Goal: Task Accomplishment & Management: Complete application form

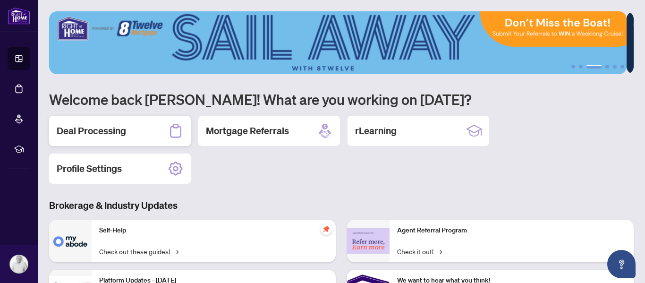
click at [124, 123] on div "Deal Processing" at bounding box center [120, 131] width 142 height 30
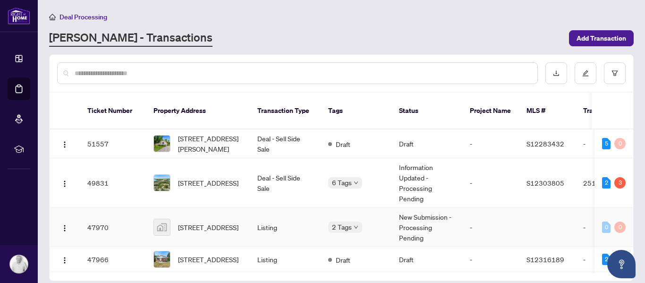
click at [198, 208] on td "[STREET_ADDRESS]" at bounding box center [198, 227] width 104 height 39
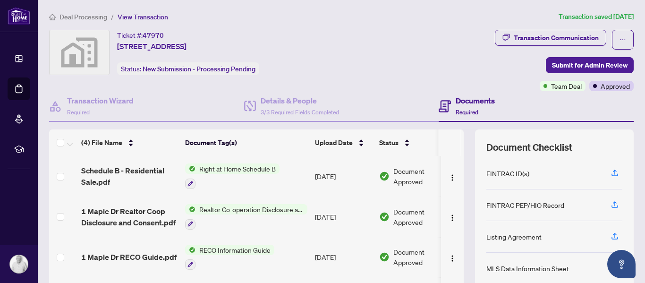
click at [86, 17] on span "Deal Processing" at bounding box center [84, 17] width 48 height 9
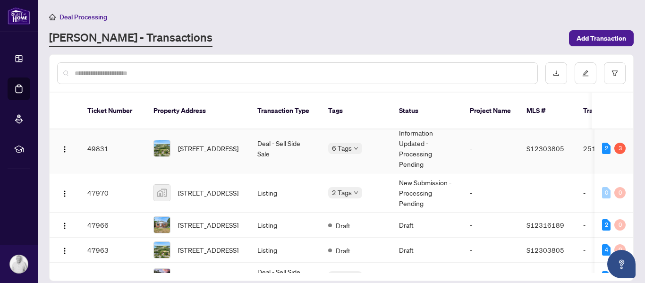
scroll to position [47, 0]
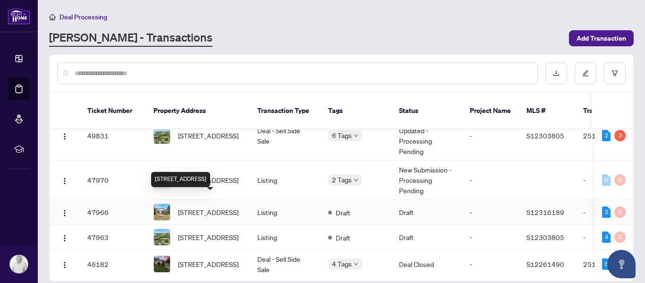
click at [210, 207] on span "[STREET_ADDRESS]" at bounding box center [208, 212] width 60 height 10
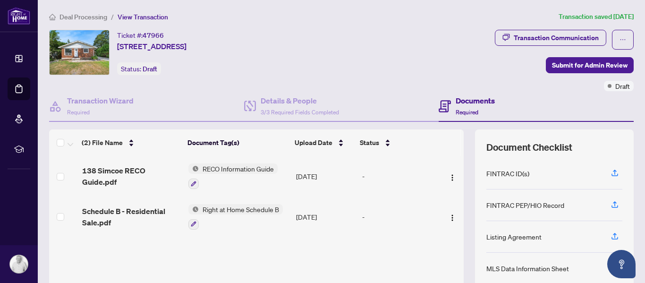
click at [82, 11] on li "Deal Processing" at bounding box center [78, 16] width 58 height 11
click at [89, 17] on span "Deal Processing" at bounding box center [84, 17] width 48 height 9
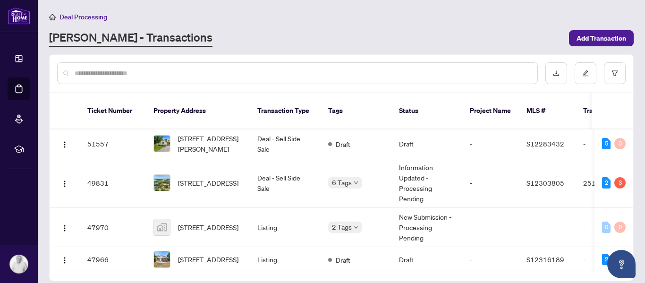
click at [160, 68] on input "text" at bounding box center [302, 73] width 455 height 10
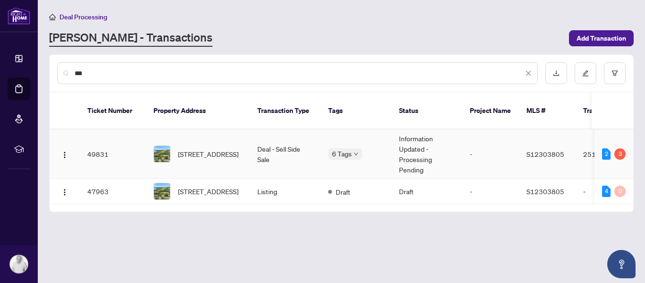
type input "***"
click at [189, 149] on span "[STREET_ADDRESS]" at bounding box center [208, 154] width 60 height 10
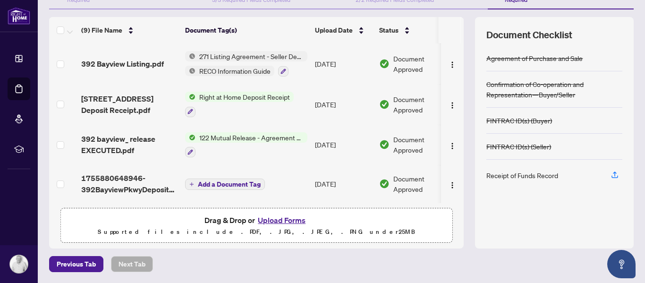
scroll to position [152, 0]
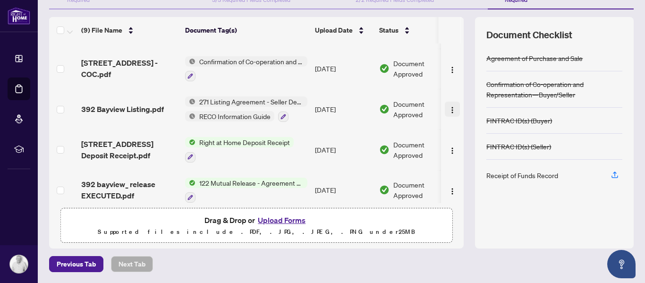
click at [449, 107] on img "button" at bounding box center [453, 110] width 8 height 8
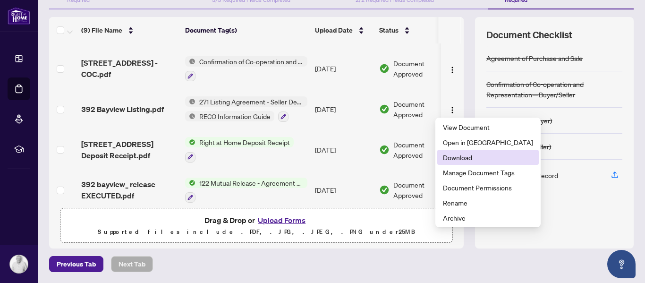
click at [471, 158] on span "Download" at bounding box center [488, 157] width 90 height 10
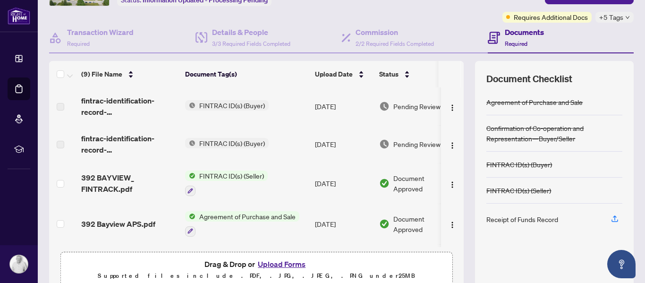
scroll to position [0, 0]
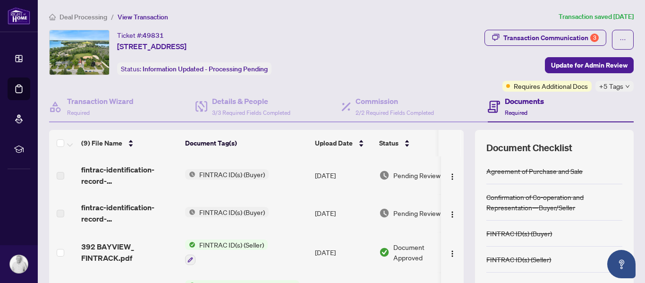
click at [92, 17] on span "Deal Processing" at bounding box center [84, 17] width 48 height 9
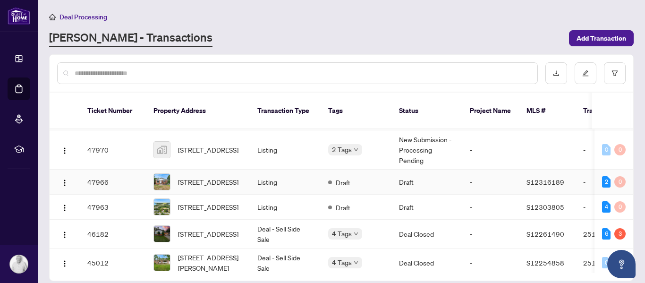
scroll to position [94, 0]
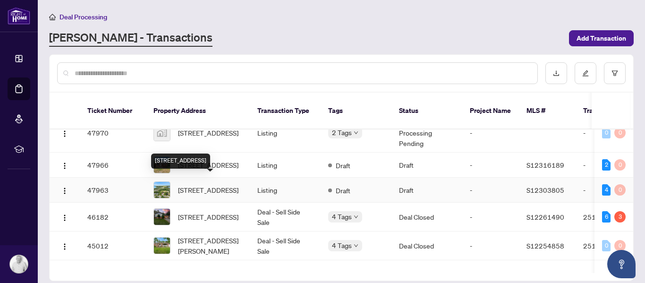
click at [219, 186] on span "[STREET_ADDRESS]" at bounding box center [208, 190] width 60 height 10
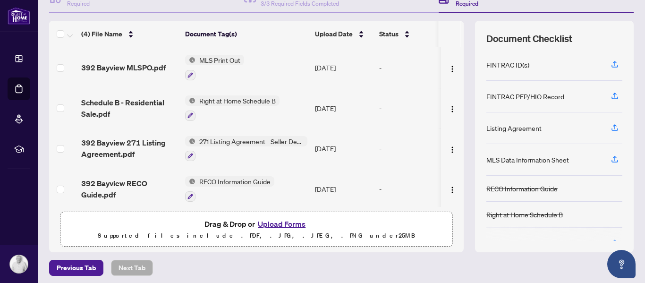
scroll to position [112, 0]
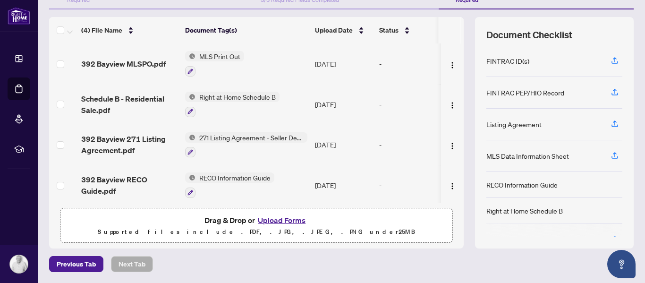
click at [282, 222] on button "Upload Forms" at bounding box center [281, 220] width 53 height 12
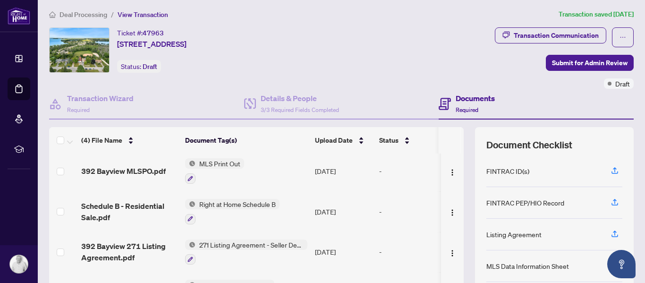
scroll to position [0, 0]
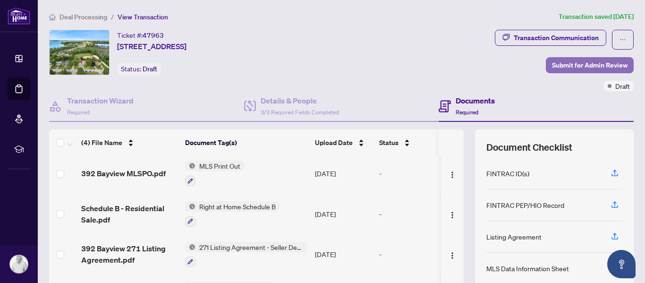
click at [589, 68] on span "Submit for Admin Review" at bounding box center [590, 65] width 76 height 15
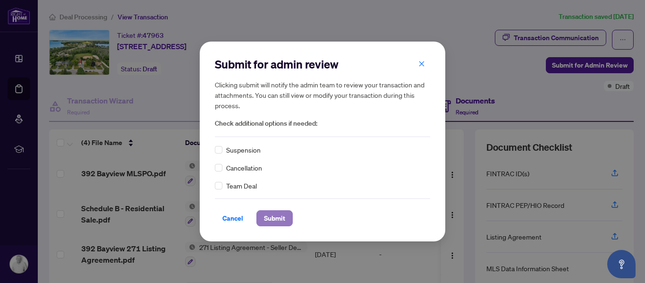
click at [270, 216] on span "Submit" at bounding box center [274, 218] width 21 height 15
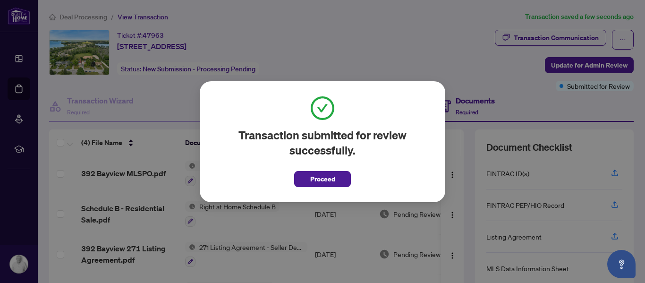
click at [314, 182] on span "Proceed" at bounding box center [322, 178] width 25 height 15
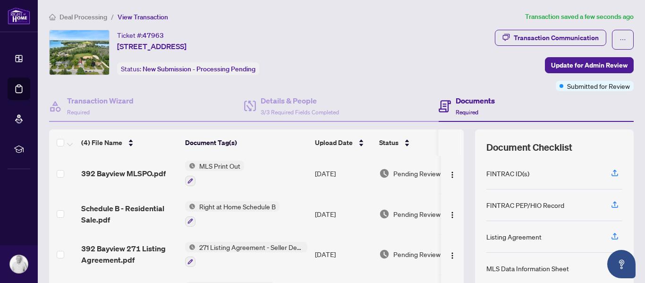
click at [86, 20] on span "Deal Processing" at bounding box center [84, 17] width 48 height 9
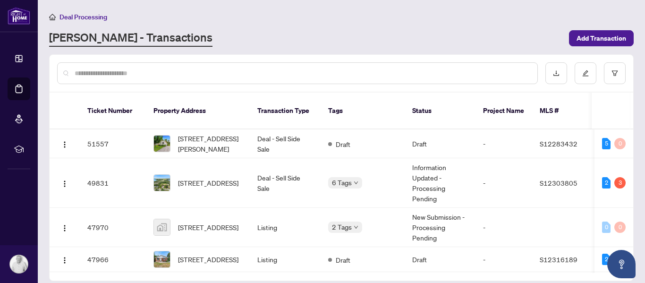
click at [128, 68] on input "text" at bounding box center [302, 73] width 455 height 10
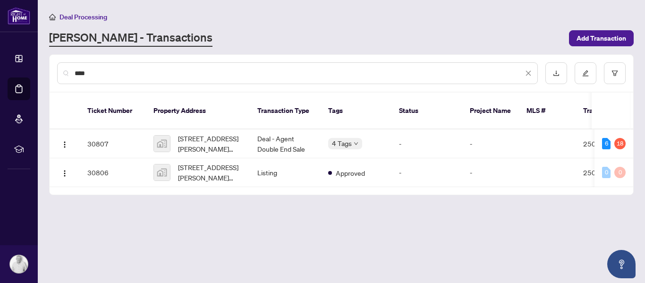
click at [99, 71] on input "****" at bounding box center [299, 73] width 449 height 10
click at [98, 71] on input "****" at bounding box center [299, 73] width 449 height 10
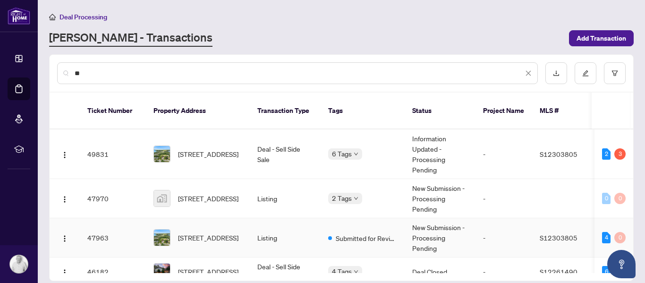
type input "**"
click at [101, 221] on td "47963" at bounding box center [113, 237] width 66 height 39
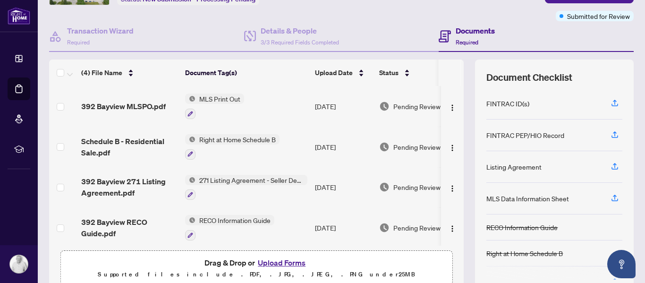
scroll to position [112, 0]
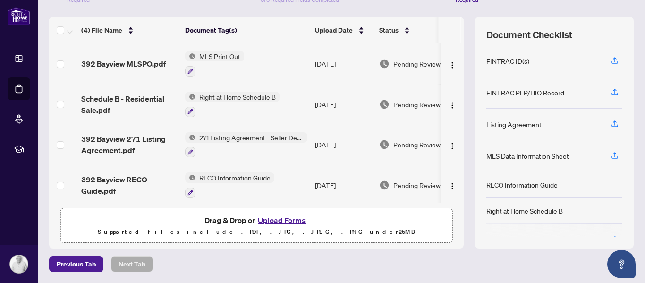
click at [290, 220] on button "Upload Forms" at bounding box center [281, 220] width 53 height 12
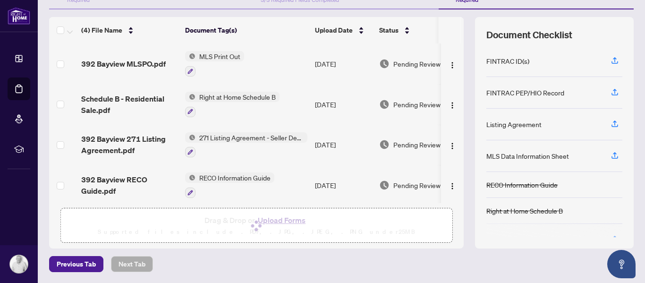
scroll to position [65, 0]
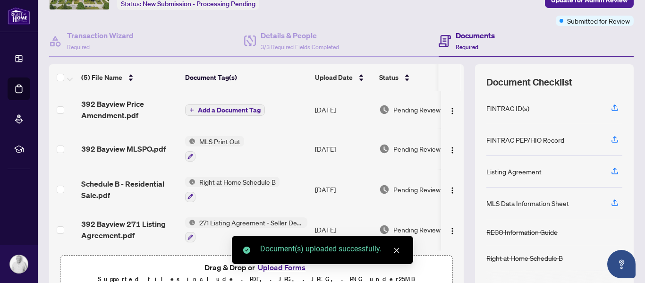
click at [247, 111] on span "Add a Document Tag" at bounding box center [229, 110] width 63 height 7
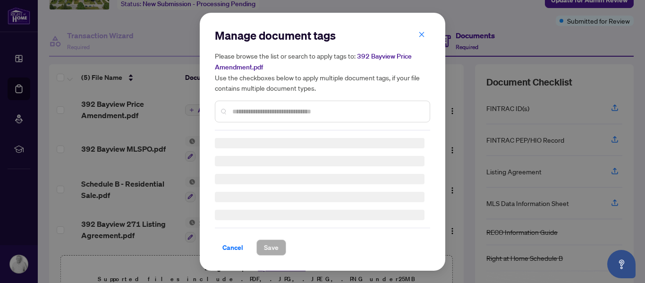
click at [317, 107] on input "text" at bounding box center [327, 111] width 190 height 10
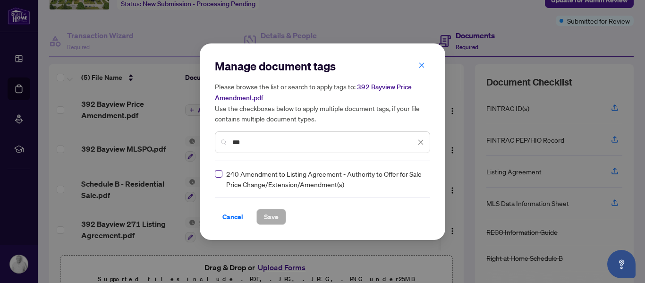
type input "***"
click at [285, 216] on button "Save" at bounding box center [272, 217] width 30 height 16
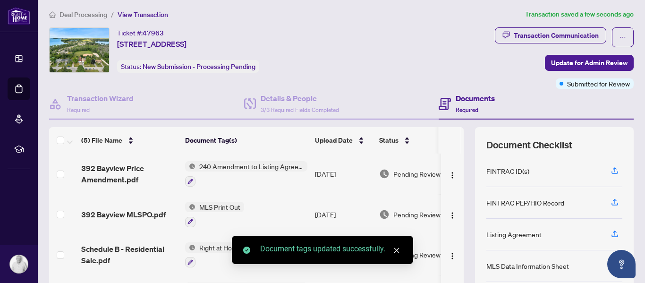
scroll to position [0, 0]
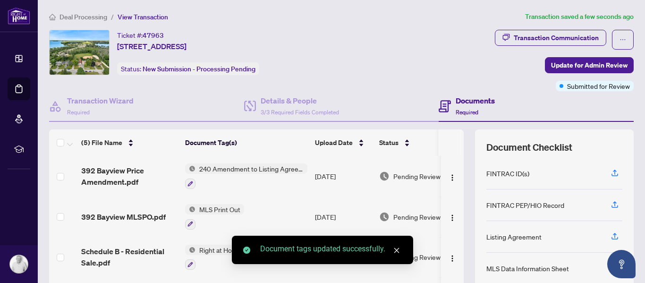
click at [81, 17] on span "Deal Processing" at bounding box center [84, 17] width 48 height 9
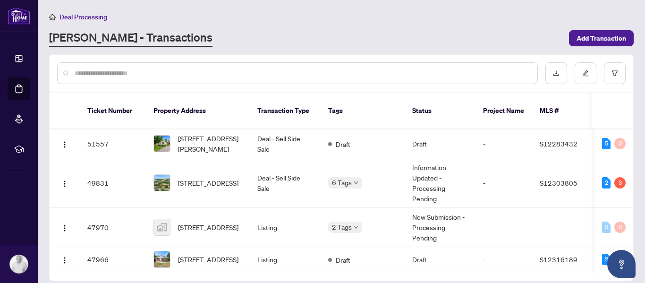
click at [252, 70] on input "text" at bounding box center [302, 73] width 455 height 10
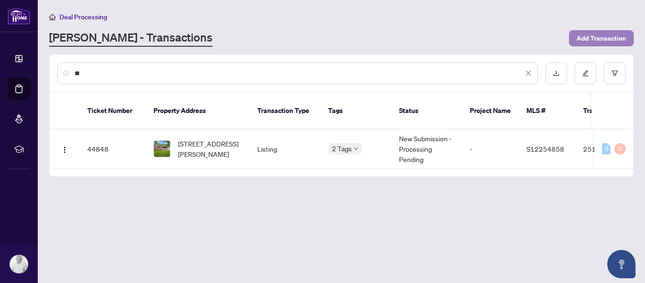
type input "**"
click at [589, 41] on span "Add Transaction" at bounding box center [602, 38] width 50 height 15
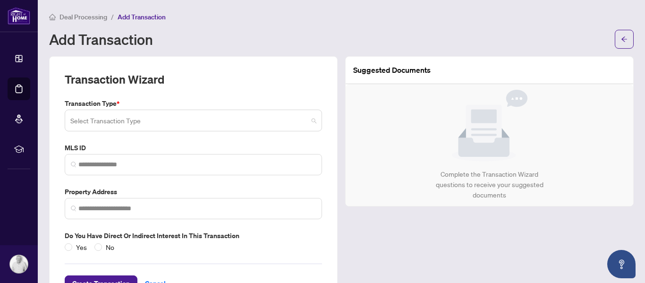
click at [157, 121] on input "search" at bounding box center [189, 121] width 238 height 21
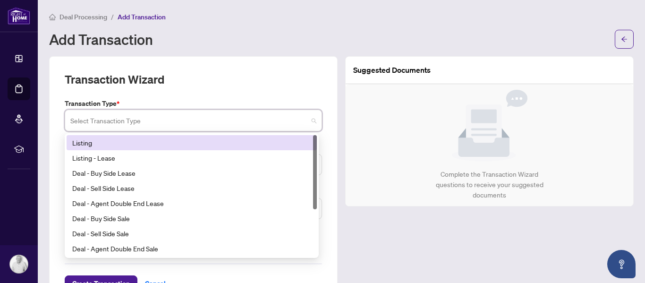
click at [120, 143] on div "Listing" at bounding box center [191, 142] width 239 height 10
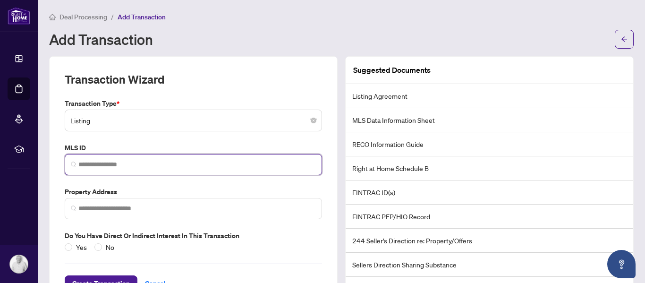
click at [133, 164] on input "search" at bounding box center [197, 165] width 238 height 10
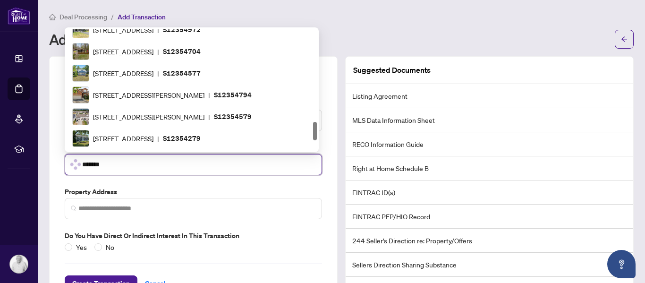
scroll to position [345, 0]
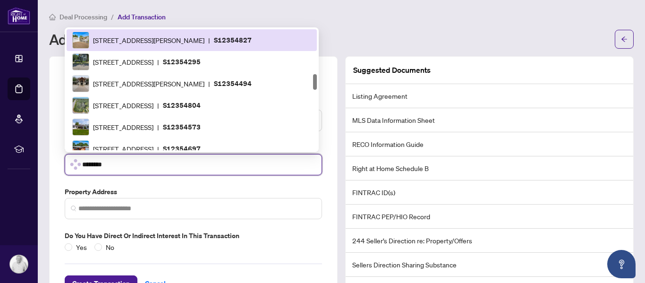
type input "*********"
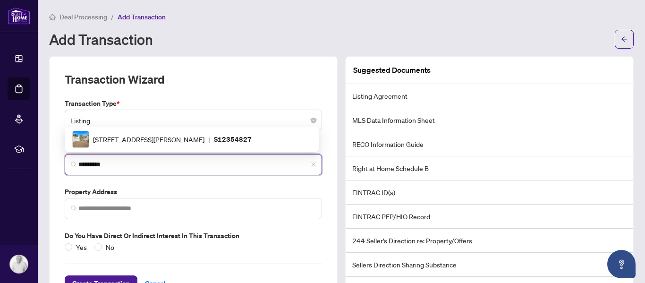
scroll to position [0, 0]
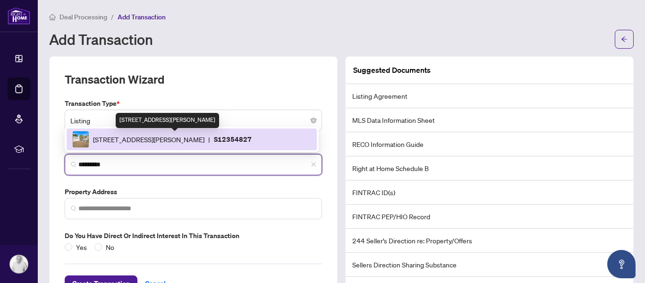
click at [145, 135] on span "[STREET_ADDRESS][PERSON_NAME]" at bounding box center [148, 139] width 111 height 10
type input "**********"
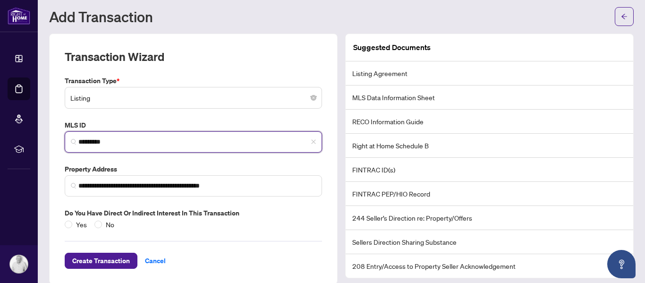
scroll to position [35, 0]
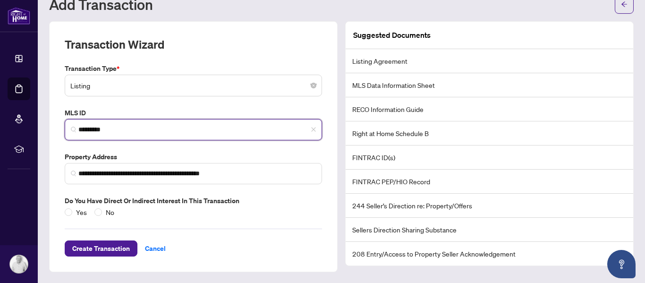
type input "*********"
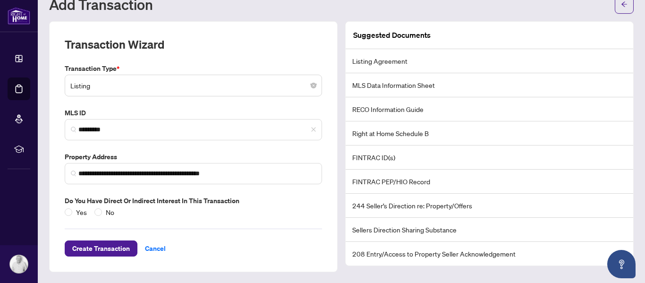
click at [139, 204] on label "Do you have direct or indirect interest in this transaction" at bounding box center [193, 201] width 257 height 10
click at [123, 262] on div "**********" at bounding box center [193, 146] width 289 height 251
click at [116, 247] on span "Create Transaction" at bounding box center [101, 248] width 58 height 15
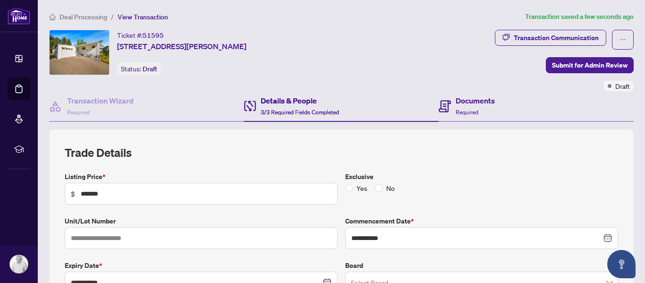
drag, startPoint x: 514, startPoint y: 96, endPoint x: 517, endPoint y: 103, distance: 7.8
click at [516, 98] on div "Documents Required" at bounding box center [536, 106] width 195 height 31
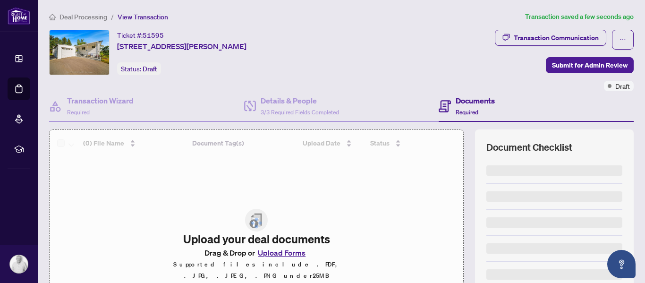
drag, startPoint x: 513, startPoint y: 103, endPoint x: 515, endPoint y: 97, distance: 6.3
click at [514, 98] on div "Documents Required" at bounding box center [536, 106] width 195 height 31
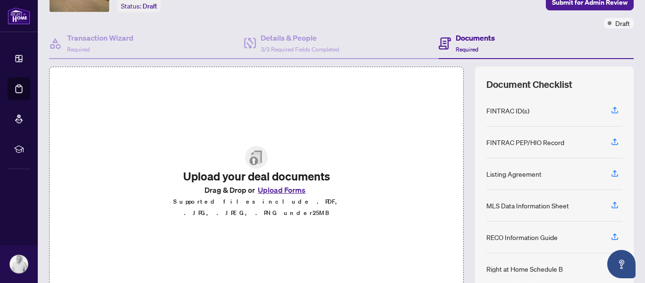
scroll to position [94, 0]
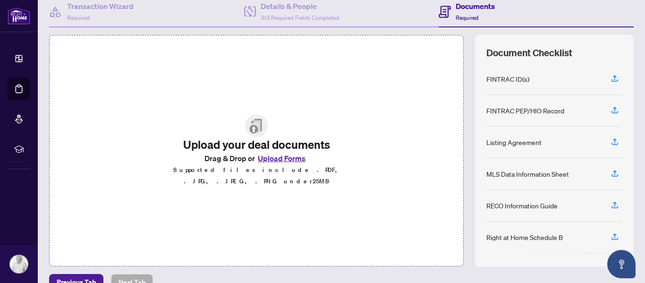
click at [291, 164] on button "Upload Forms" at bounding box center [281, 158] width 53 height 12
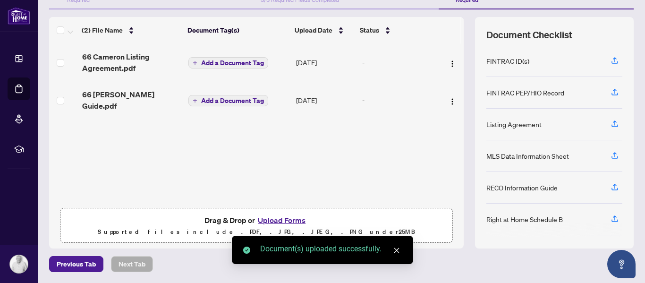
scroll to position [0, 0]
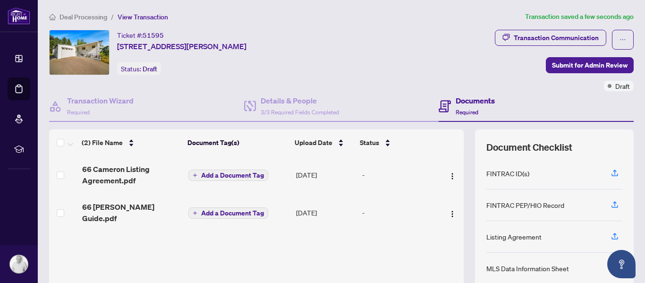
click at [223, 172] on span "Add a Document Tag" at bounding box center [232, 175] width 63 height 7
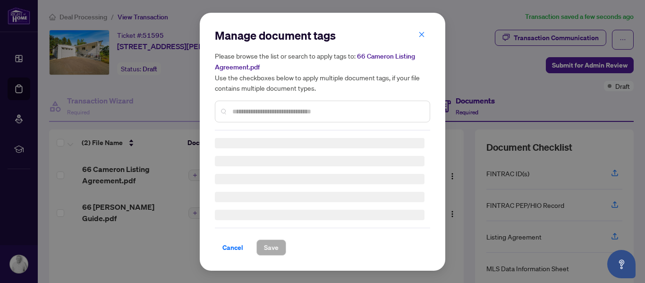
click at [277, 114] on div "Manage document tags Please browse the list or search to apply tags to: 66 Came…" at bounding box center [322, 79] width 215 height 103
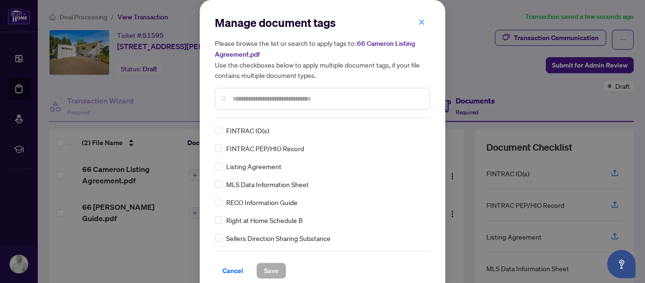
click at [282, 98] on input "text" at bounding box center [327, 99] width 190 height 10
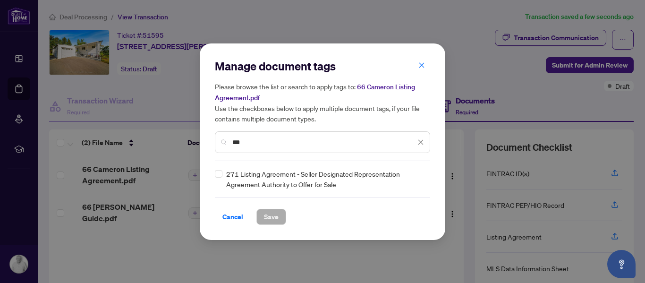
type input "***"
drag, startPoint x: 272, startPoint y: 212, endPoint x: 278, endPoint y: 214, distance: 6.4
click at [272, 212] on span "Save" at bounding box center [271, 216] width 15 height 15
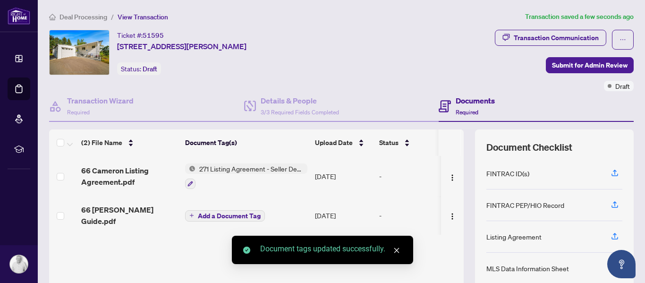
click at [204, 213] on span "Add a Document Tag" at bounding box center [229, 216] width 63 height 7
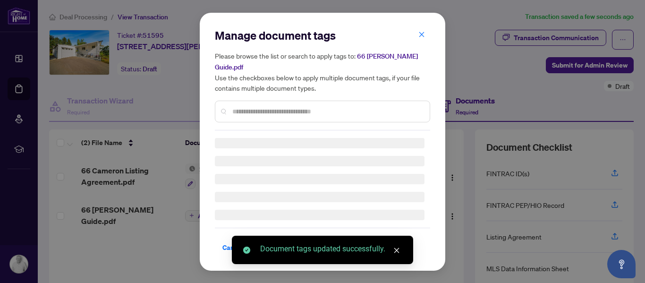
click at [278, 108] on div at bounding box center [322, 112] width 215 height 22
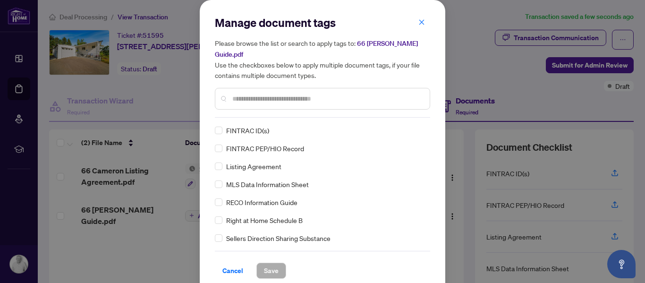
click at [358, 96] on input "text" at bounding box center [327, 99] width 190 height 10
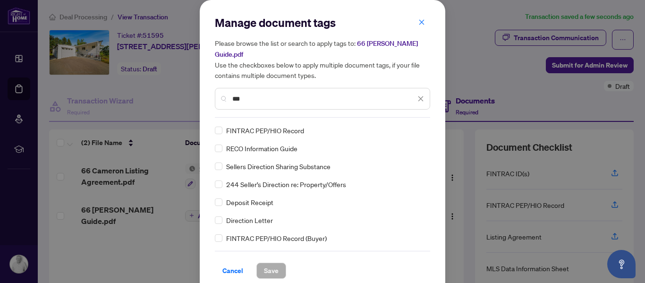
type input "***"
click at [211, 144] on div "Manage document tags Please browse the list or search to apply tags to: 66 [PER…" at bounding box center [323, 147] width 246 height 294
click at [269, 265] on span "Save" at bounding box center [271, 270] width 15 height 15
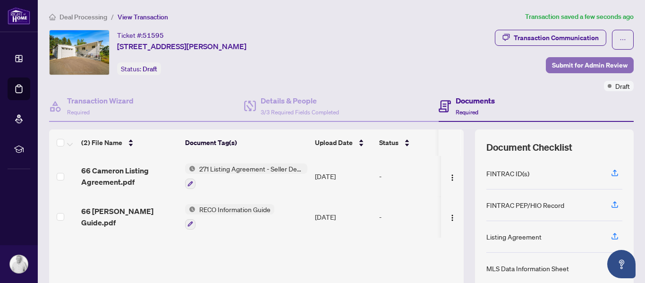
click at [575, 68] on span "Submit for Admin Review" at bounding box center [590, 65] width 76 height 15
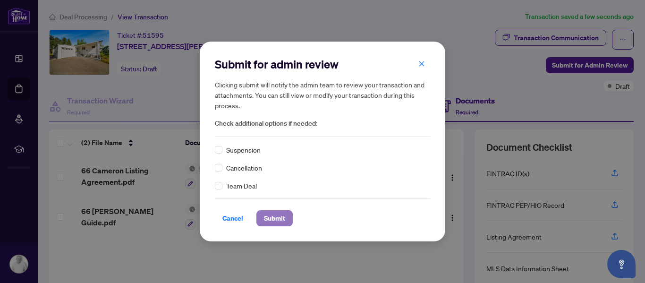
click at [288, 214] on button "Submit" at bounding box center [275, 218] width 36 height 16
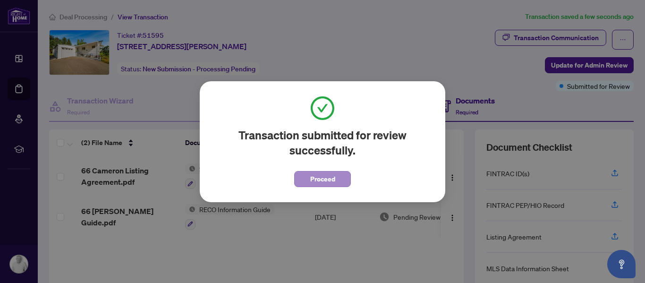
drag, startPoint x: 291, startPoint y: 179, endPoint x: 299, endPoint y: 177, distance: 8.2
click at [294, 176] on div "Transaction submitted for review successfully. Proceed" at bounding box center [322, 141] width 215 height 91
click at [299, 178] on button "Proceed" at bounding box center [322, 179] width 57 height 16
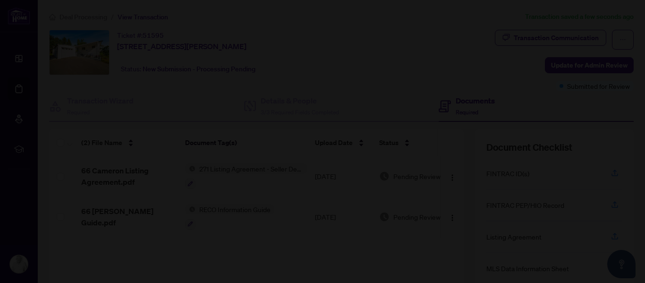
click at [94, 15] on div at bounding box center [322, 141] width 645 height 283
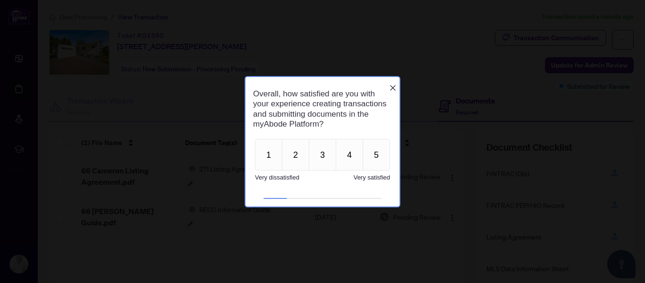
click at [393, 86] on icon "Close button" at bounding box center [393, 88] width 8 height 8
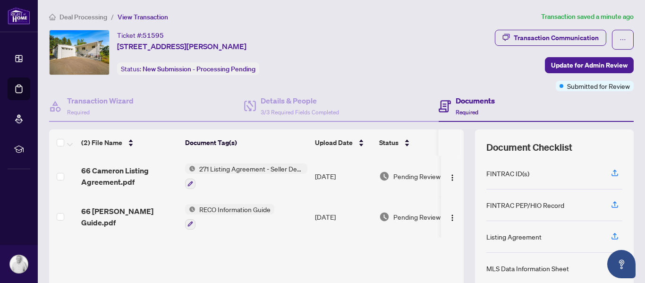
click at [95, 19] on span "Deal Processing" at bounding box center [84, 17] width 48 height 9
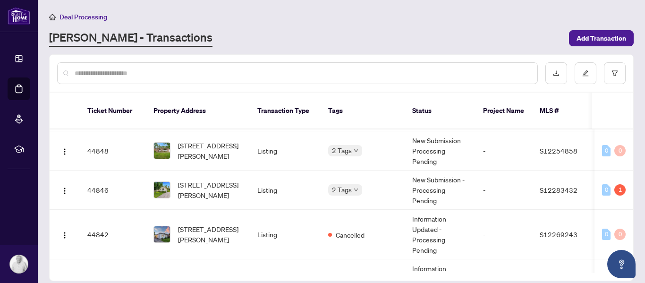
scroll to position [315, 0]
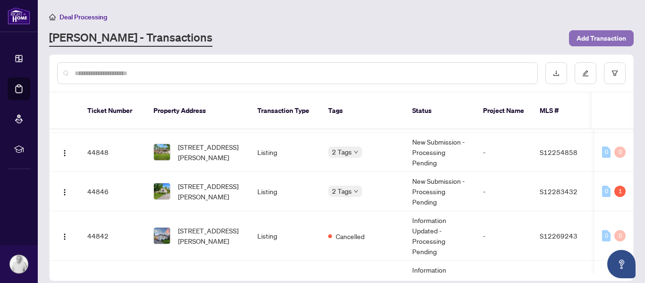
click at [596, 39] on span "Add Transaction" at bounding box center [602, 38] width 50 height 15
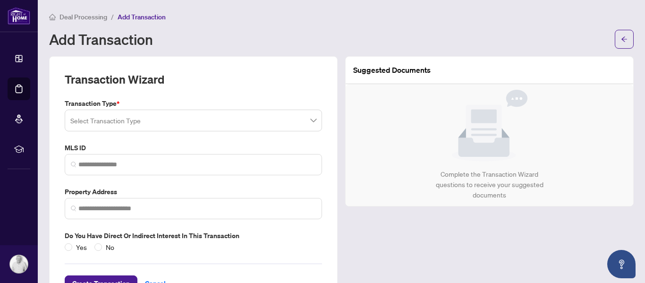
click at [100, 121] on input "search" at bounding box center [189, 121] width 238 height 21
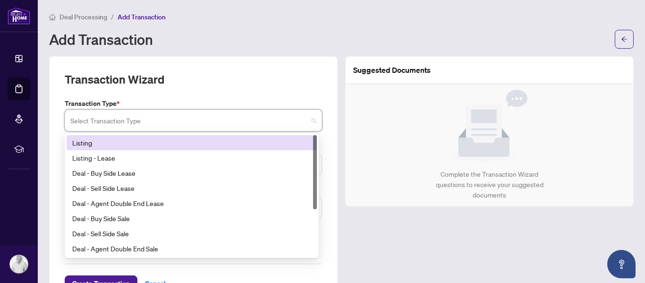
click at [129, 147] on div "Listing" at bounding box center [191, 142] width 239 height 10
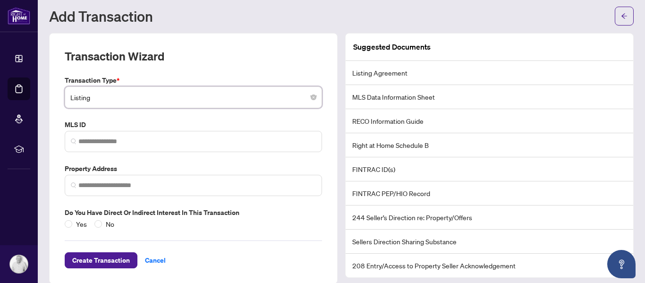
scroll to position [35, 0]
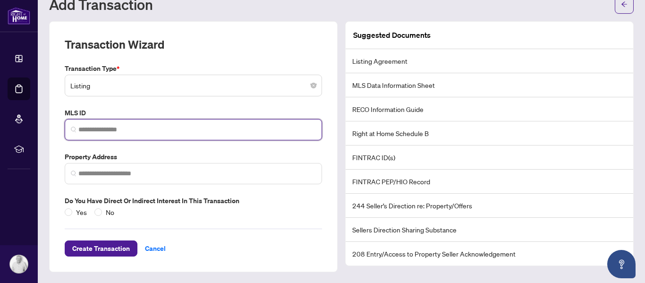
click at [104, 132] on input "search" at bounding box center [197, 130] width 238 height 10
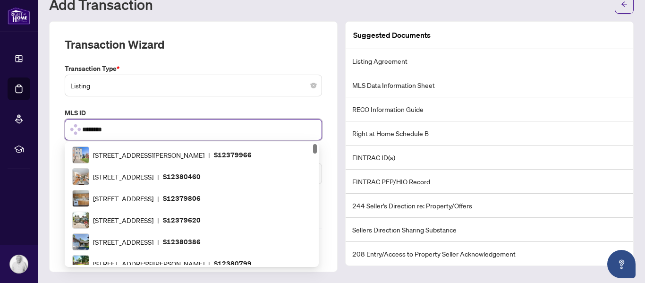
type input "*********"
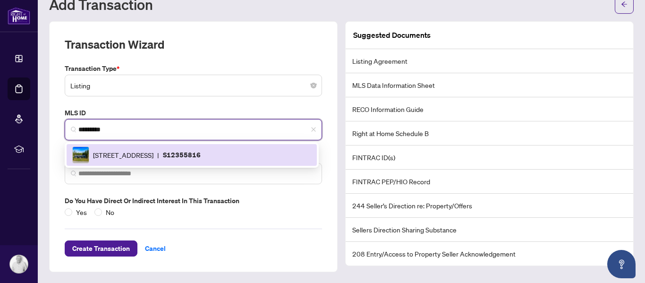
click at [154, 155] on span "[STREET_ADDRESS]" at bounding box center [123, 155] width 60 height 10
type input "**********"
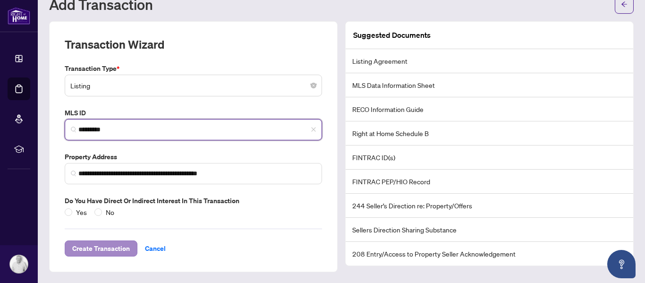
type input "*********"
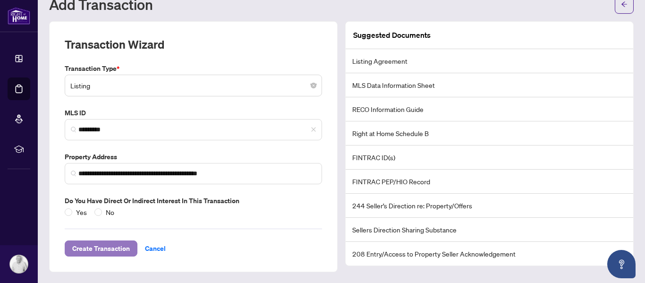
click at [120, 246] on span "Create Transaction" at bounding box center [101, 248] width 58 height 15
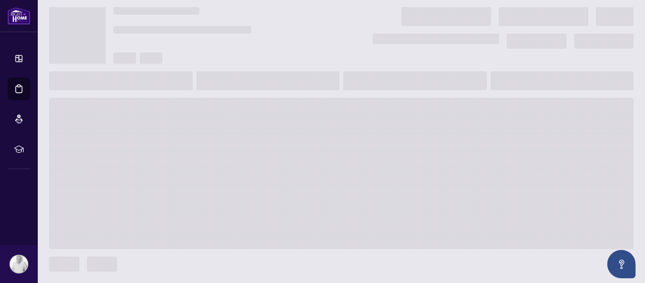
scroll to position [22, 0]
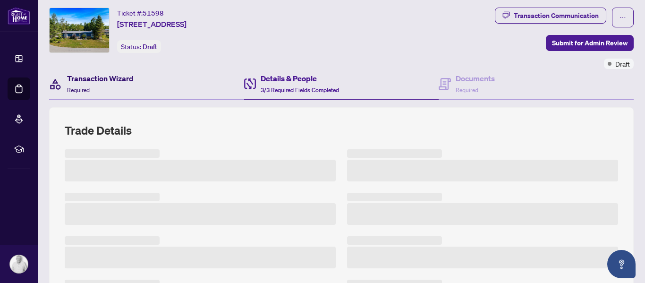
click at [101, 80] on h4 "Transaction Wizard" at bounding box center [100, 78] width 67 height 11
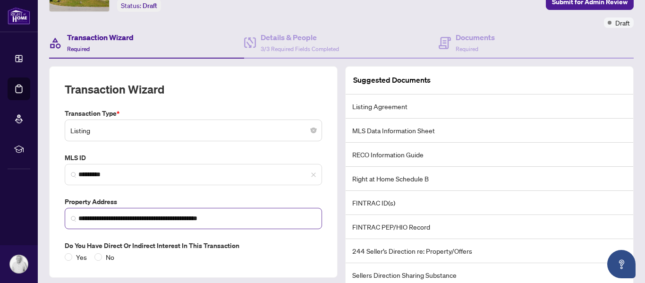
scroll to position [117, 0]
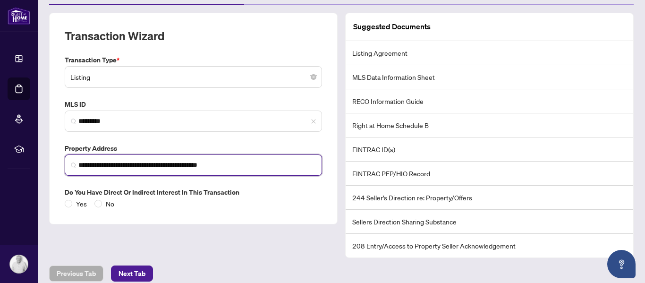
click at [94, 166] on input "**********" at bounding box center [197, 165] width 238 height 10
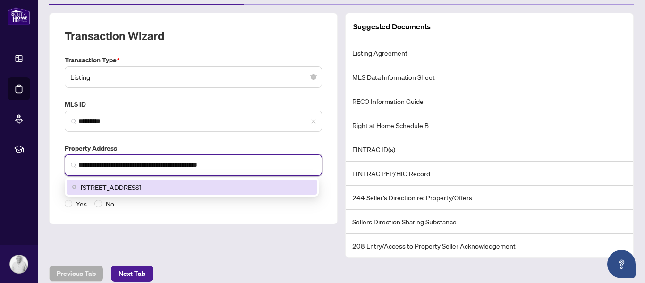
type input "**********"
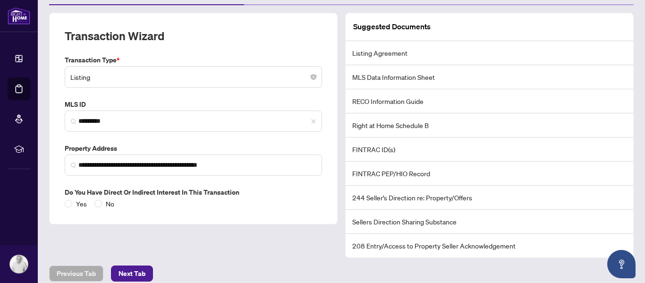
click at [297, 133] on div "**********" at bounding box center [193, 132] width 265 height 154
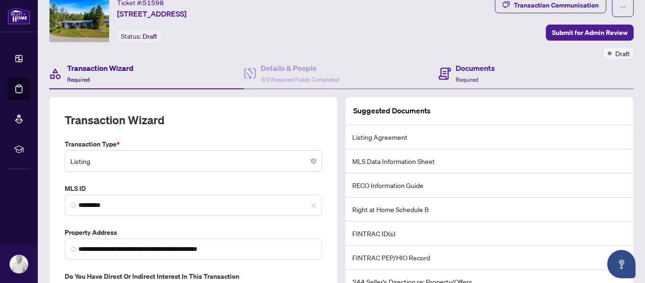
scroll to position [47, 0]
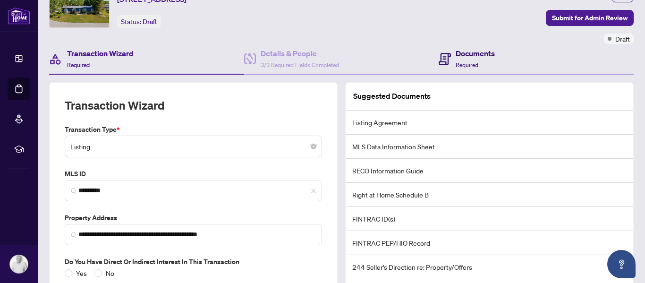
click at [465, 57] on h4 "Documents" at bounding box center [475, 53] width 39 height 11
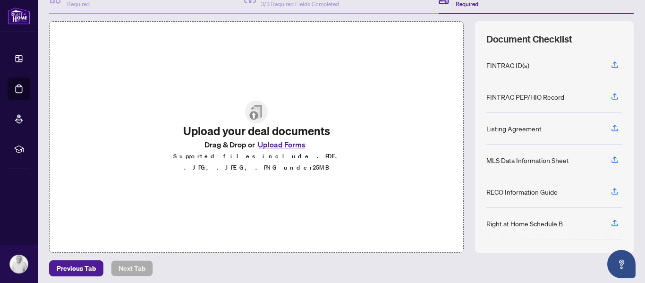
scroll to position [112, 0]
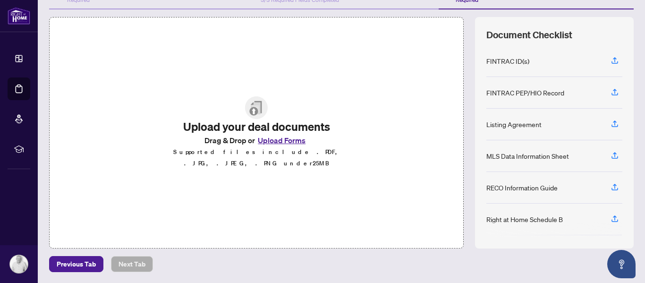
click at [281, 142] on button "Upload Forms" at bounding box center [281, 140] width 53 height 12
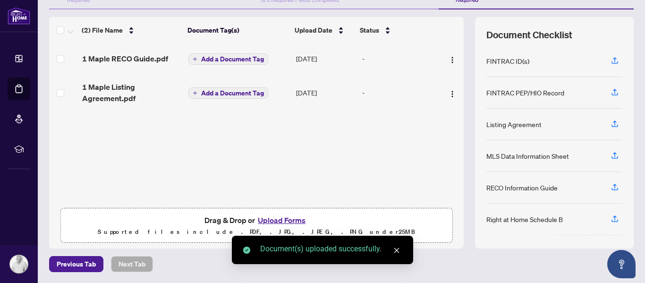
click at [224, 62] on span "Add a Document Tag" at bounding box center [232, 59] width 63 height 7
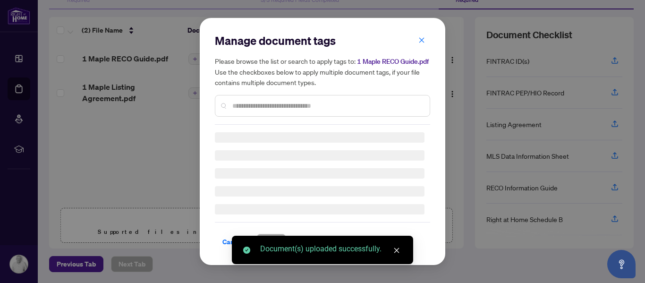
click at [255, 103] on input "text" at bounding box center [327, 106] width 190 height 10
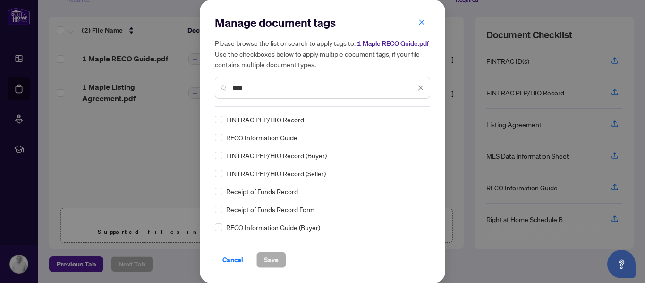
type input "****"
drag, startPoint x: 274, startPoint y: 257, endPoint x: 296, endPoint y: 239, distance: 28.9
click at [274, 255] on span "Save" at bounding box center [271, 259] width 15 height 15
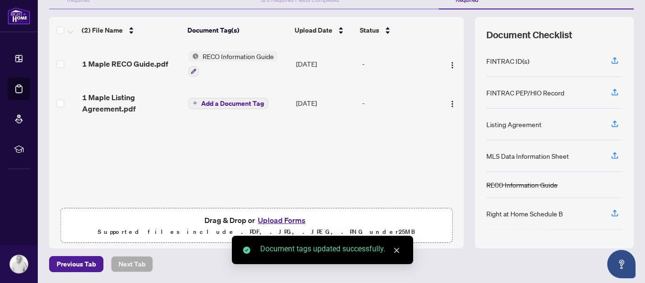
click at [217, 102] on span "Add a Document Tag" at bounding box center [232, 103] width 63 height 7
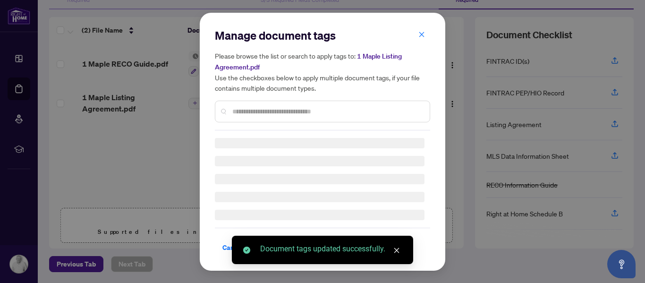
click at [271, 111] on div "Manage document tags Please browse the list or search to apply tags to: 1 Maple…" at bounding box center [322, 79] width 215 height 103
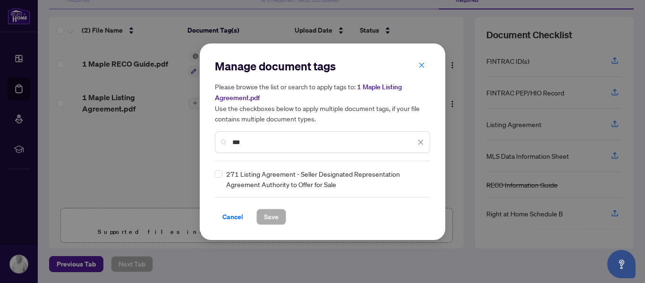
type input "***"
click at [220, 171] on div "271 Listing Agreement - Seller Designated Representation Agreement Authority to…" at bounding box center [320, 179] width 210 height 21
click at [262, 217] on button "Save" at bounding box center [272, 217] width 30 height 16
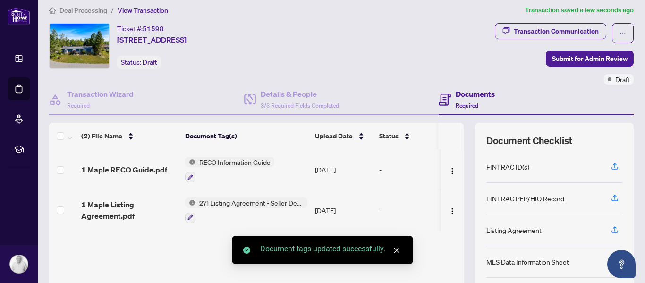
scroll to position [0, 0]
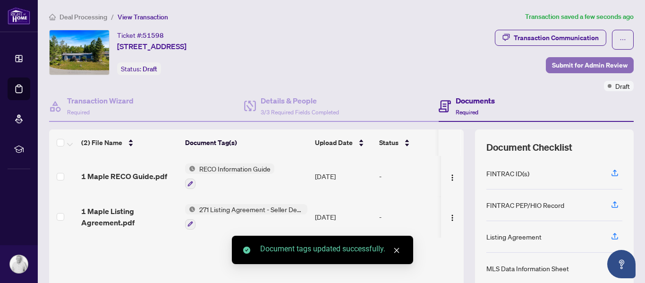
click at [561, 64] on span "Submit for Admin Review" at bounding box center [590, 65] width 76 height 15
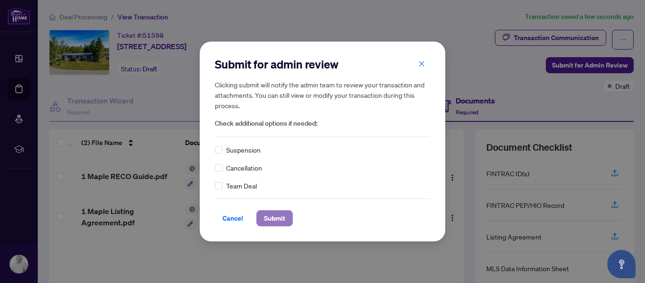
click at [278, 217] on span "Submit" at bounding box center [274, 218] width 21 height 15
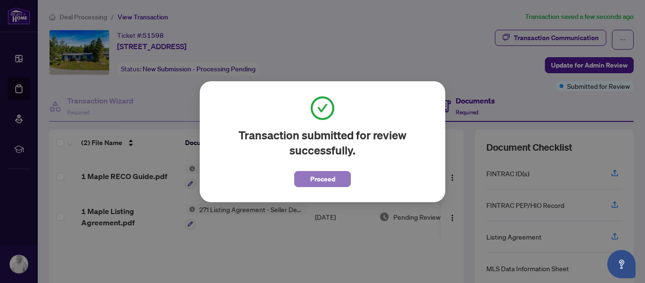
click at [308, 180] on button "Proceed" at bounding box center [322, 179] width 57 height 16
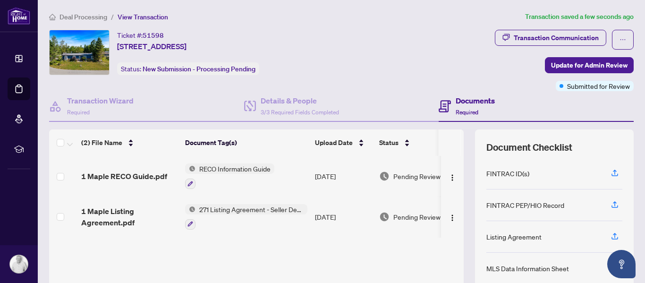
click at [101, 17] on span "Deal Processing" at bounding box center [84, 17] width 48 height 9
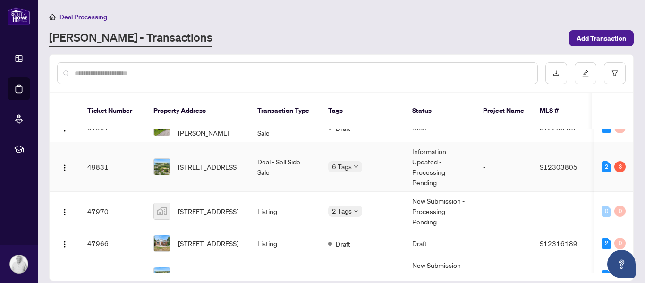
scroll to position [47, 0]
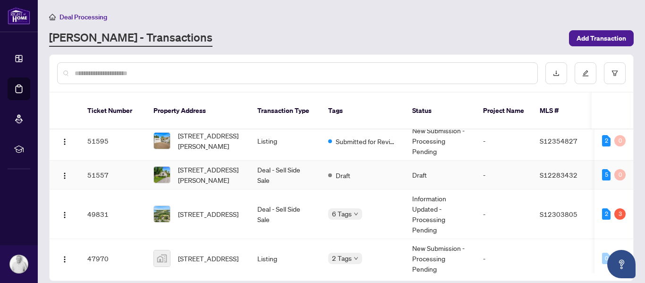
click at [111, 161] on td "51557" at bounding box center [113, 175] width 66 height 29
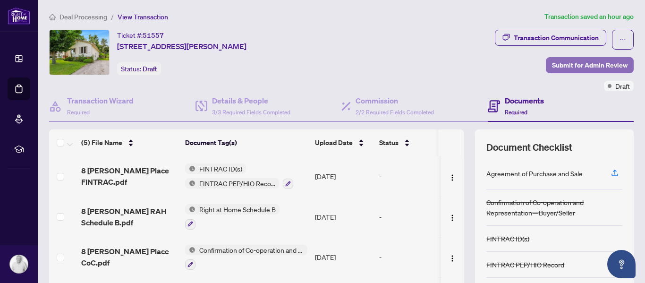
click at [586, 69] on span "Submit for Admin Review" at bounding box center [590, 65] width 76 height 15
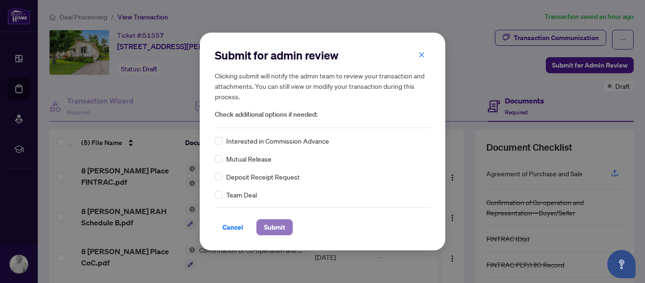
click at [266, 226] on span "Submit" at bounding box center [274, 227] width 21 height 15
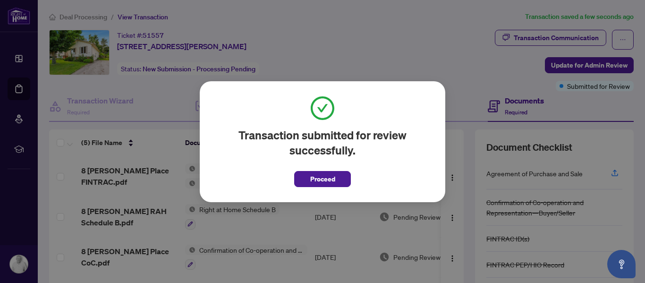
click at [319, 184] on span "Proceed" at bounding box center [322, 178] width 25 height 15
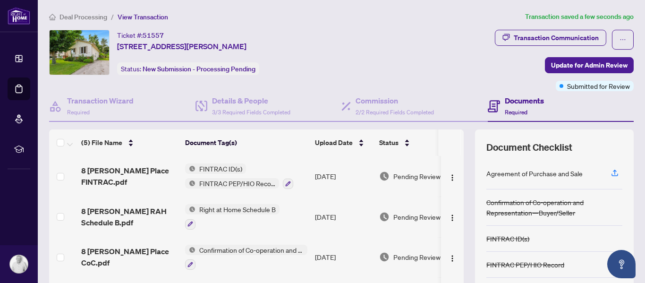
click at [89, 17] on span "Deal Processing" at bounding box center [84, 17] width 48 height 9
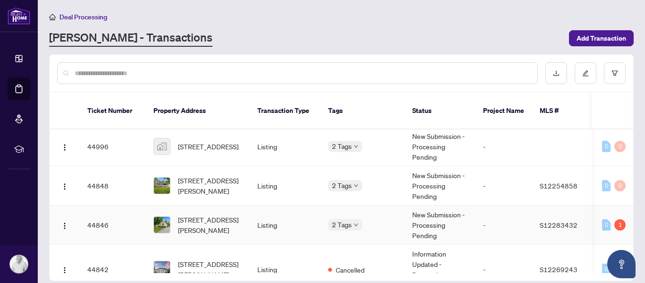
scroll to position [472, 0]
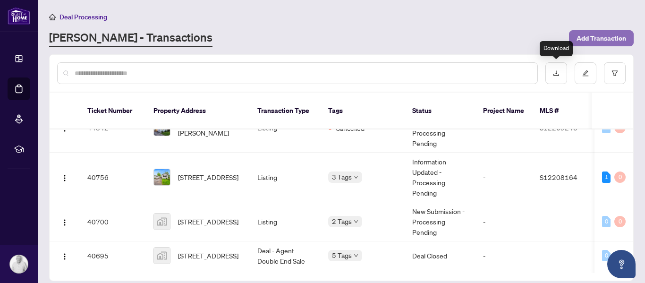
click at [586, 34] on span "Add Transaction" at bounding box center [602, 38] width 50 height 15
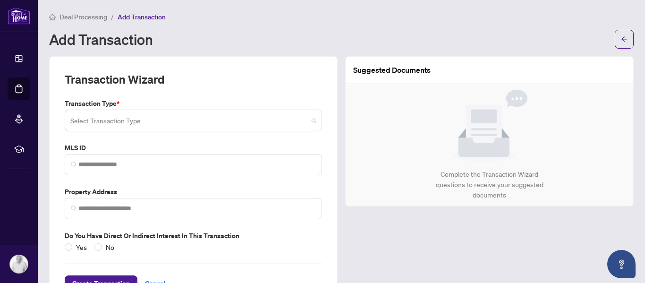
click at [177, 121] on input "search" at bounding box center [189, 121] width 238 height 21
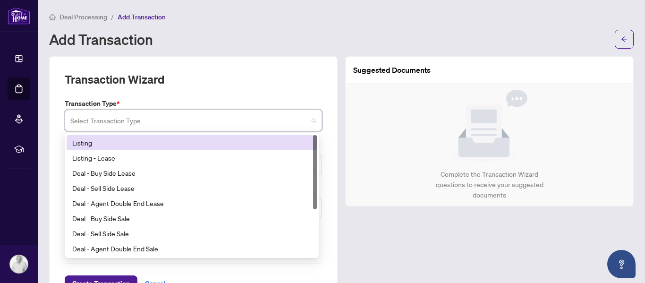
click at [138, 142] on div "Listing" at bounding box center [191, 142] width 239 height 10
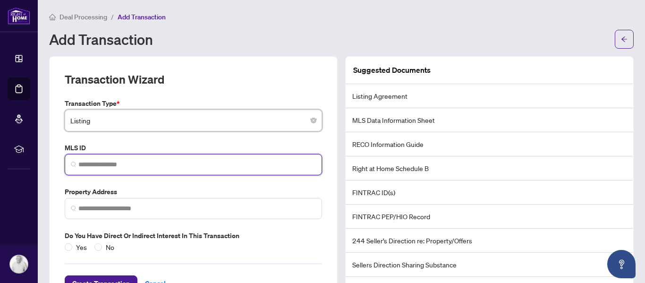
click at [113, 163] on input "search" at bounding box center [197, 165] width 238 height 10
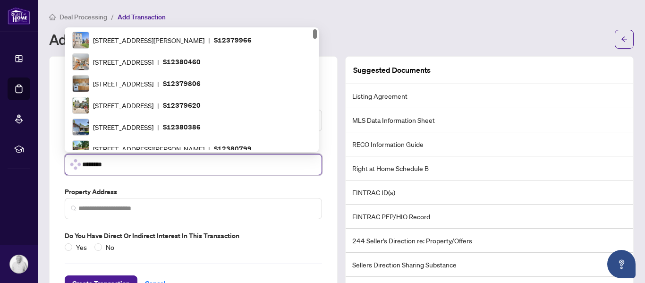
type input "*********"
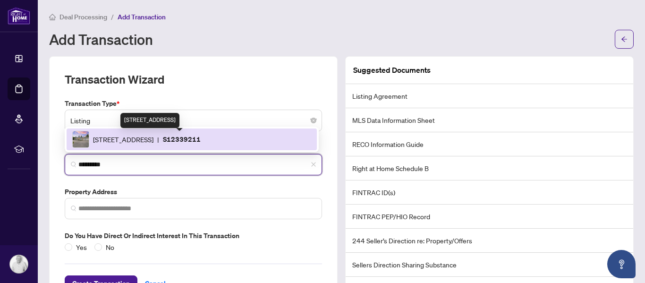
click at [136, 139] on span "[STREET_ADDRESS]" at bounding box center [123, 139] width 60 height 10
type input "**********"
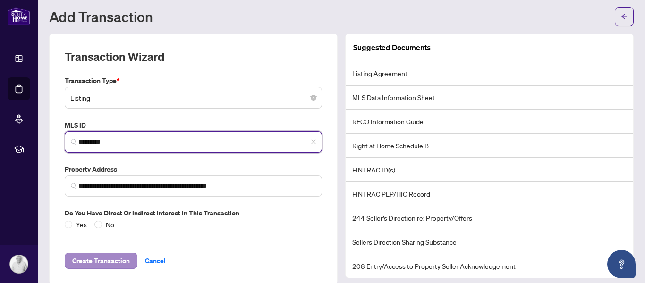
scroll to position [35, 0]
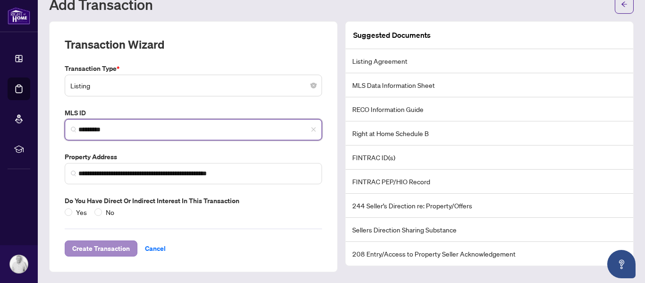
type input "*********"
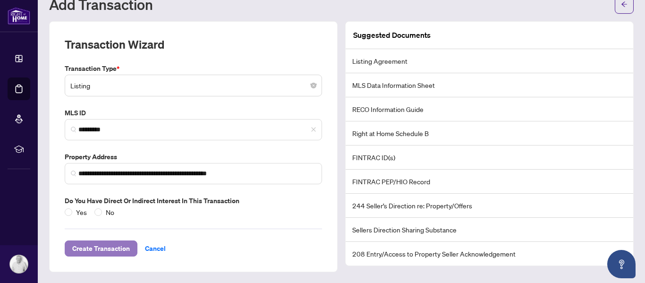
click at [102, 248] on span "Create Transaction" at bounding box center [101, 248] width 58 height 15
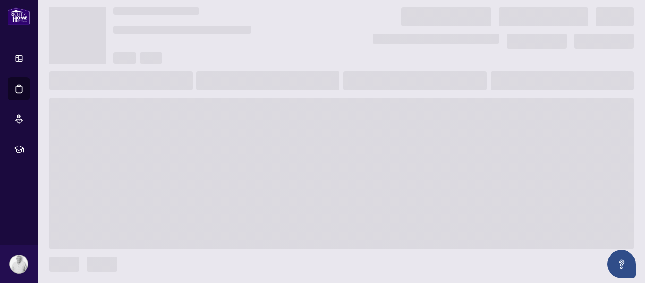
scroll to position [22, 0]
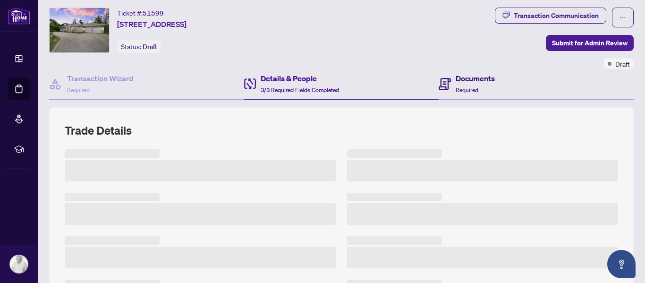
click at [482, 84] on h4 "Documents" at bounding box center [475, 78] width 39 height 11
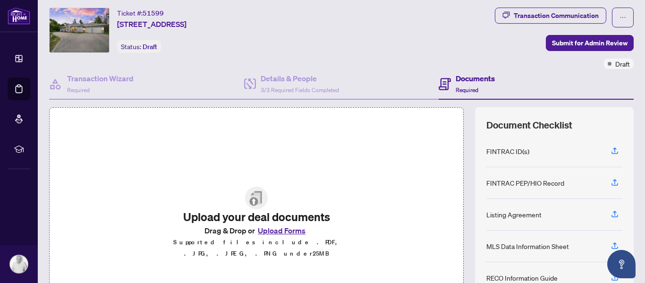
scroll to position [112, 0]
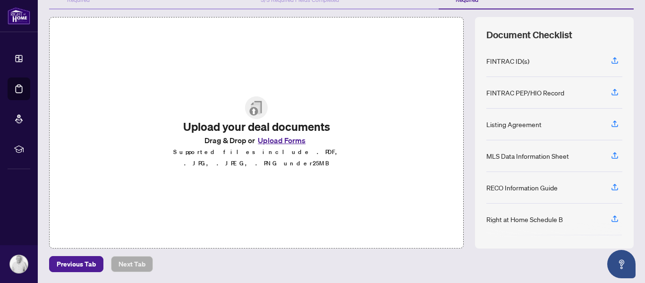
click at [284, 143] on button "Upload Forms" at bounding box center [281, 140] width 53 height 12
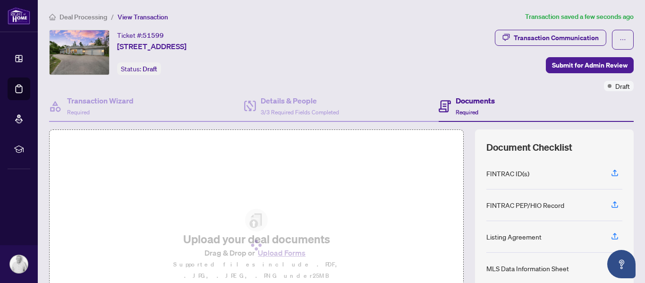
scroll to position [94, 0]
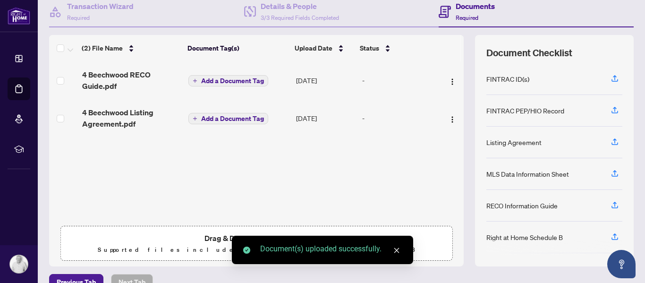
click at [234, 78] on span "Add a Document Tag" at bounding box center [232, 80] width 63 height 7
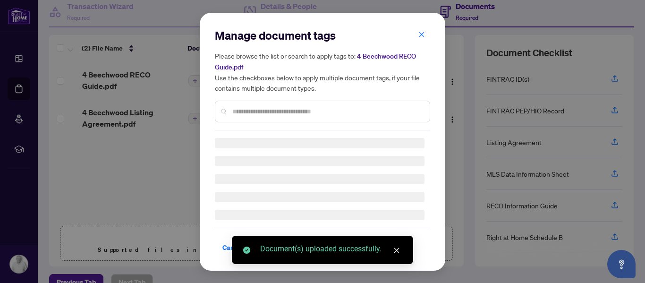
click at [251, 105] on div at bounding box center [322, 112] width 215 height 22
click at [253, 106] on div at bounding box center [322, 112] width 215 height 22
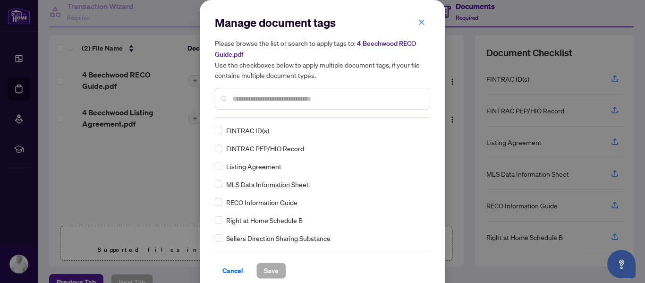
click at [261, 89] on div at bounding box center [322, 99] width 215 height 22
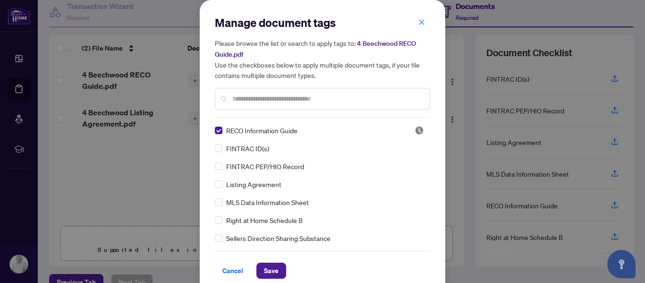
click at [274, 263] on button "Save" at bounding box center [272, 271] width 30 height 16
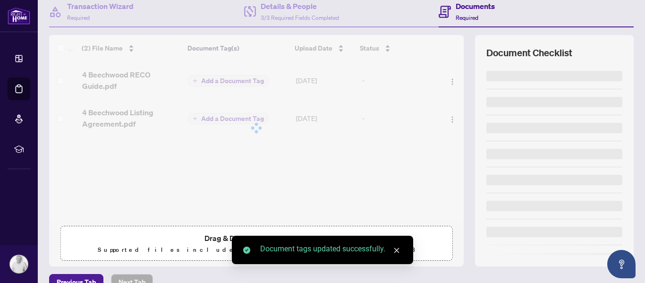
click at [192, 120] on div at bounding box center [256, 128] width 415 height 186
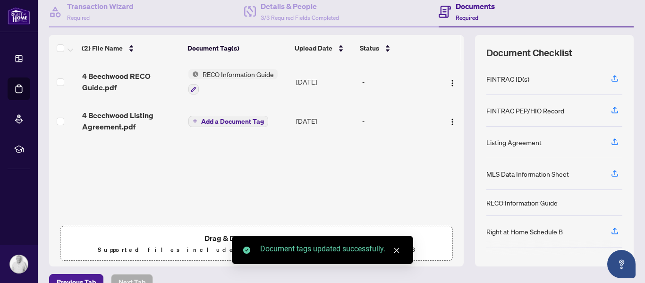
click at [203, 118] on span "Add a Document Tag" at bounding box center [232, 121] width 63 height 7
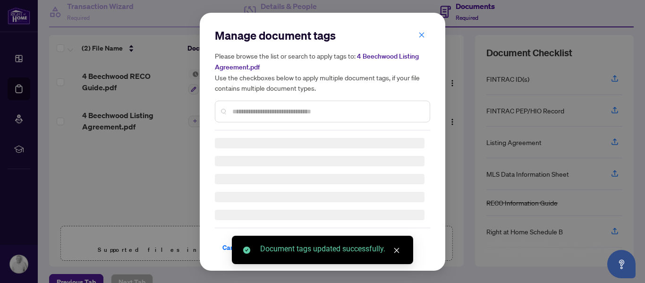
click at [219, 123] on div "Manage document tags Please browse the list or search to apply tags to: 4 Beech…" at bounding box center [322, 79] width 215 height 103
click at [250, 117] on div "Manage document tags Please browse the list or search to apply tags to: 4 Beech…" at bounding box center [322, 142] width 215 height 228
click at [252, 111] on div "Manage document tags Please browse the list or search to apply tags to: 4 Beech…" at bounding box center [322, 79] width 215 height 103
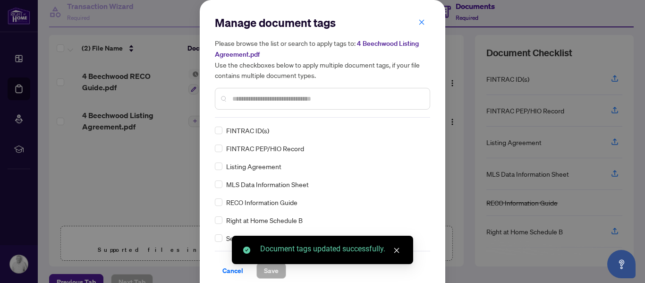
click at [258, 100] on input "text" at bounding box center [327, 99] width 190 height 10
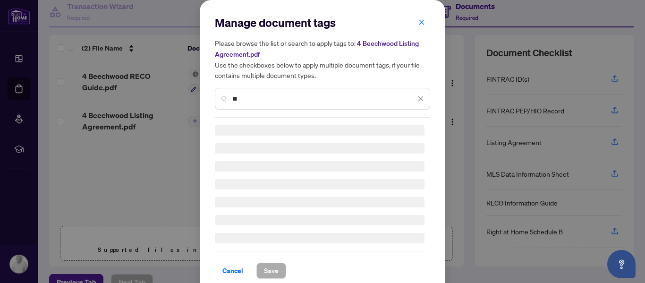
type input "*"
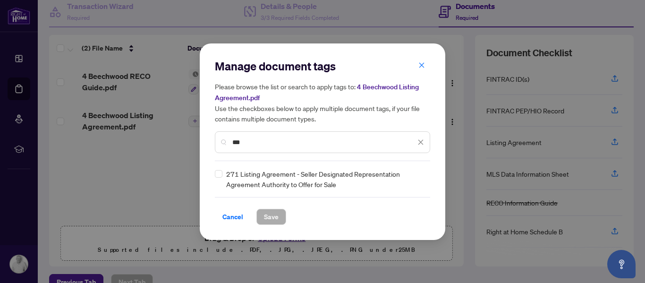
type input "***"
click at [271, 210] on span "Save" at bounding box center [271, 216] width 15 height 15
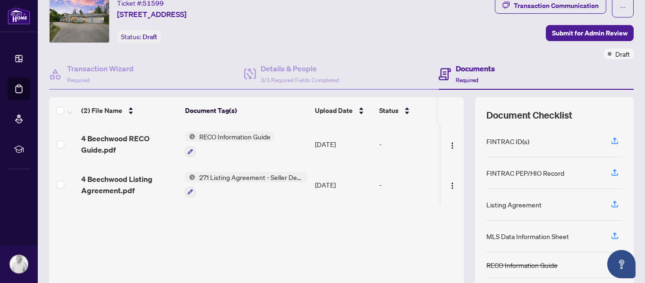
scroll to position [0, 0]
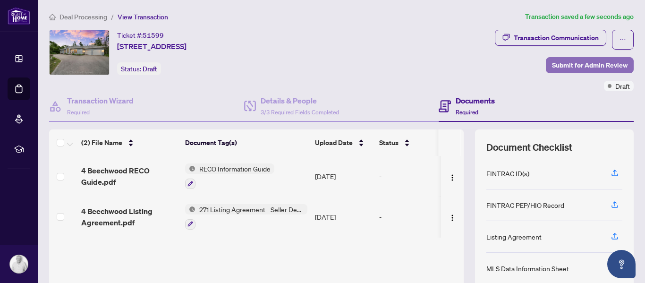
click at [586, 62] on span "Submit for Admin Review" at bounding box center [590, 65] width 76 height 15
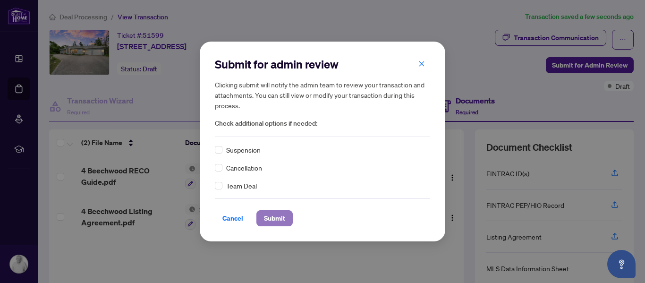
click at [286, 222] on button "Submit" at bounding box center [275, 218] width 36 height 16
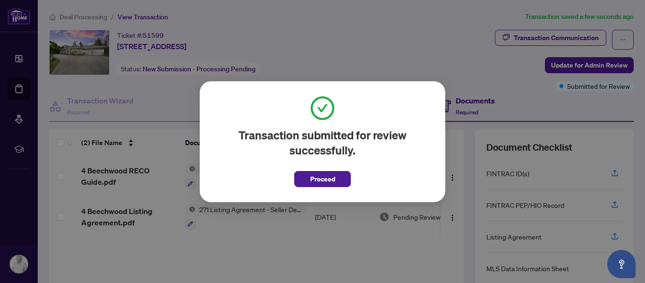
click at [88, 17] on div "Transaction submitted for review successfully. Proceed Cancel OK" at bounding box center [322, 141] width 645 height 283
click at [357, 183] on div "Transaction submitted for review successfully. Proceed" at bounding box center [322, 141] width 215 height 91
click at [355, 182] on div "Transaction submitted for review successfully. Proceed" at bounding box center [322, 141] width 215 height 91
click at [340, 171] on button "Proceed" at bounding box center [322, 179] width 57 height 16
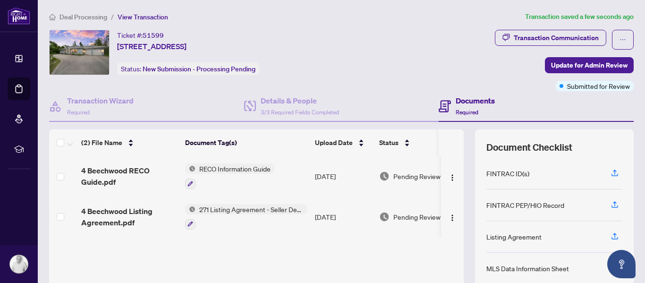
click at [83, 16] on span "Deal Processing" at bounding box center [84, 17] width 48 height 9
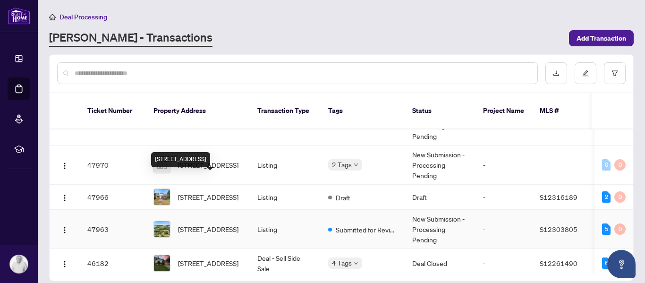
drag, startPoint x: 225, startPoint y: 188, endPoint x: 223, endPoint y: 181, distance: 6.4
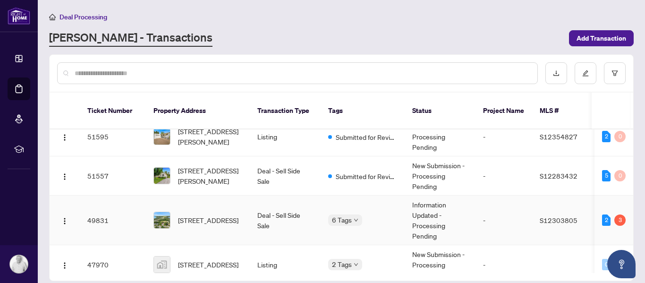
scroll to position [94, 0]
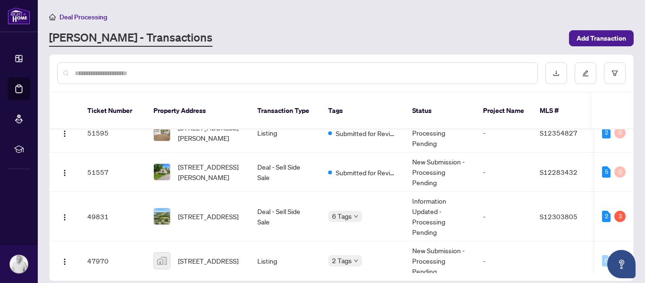
click at [184, 69] on input "text" at bounding box center [302, 73] width 455 height 10
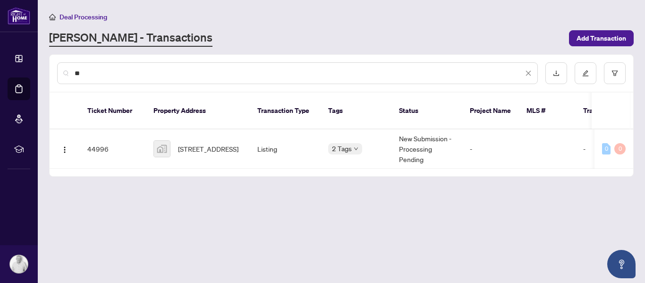
scroll to position [0, 0]
type input "*"
type input "**"
click at [606, 32] on span "Add Transaction" at bounding box center [602, 38] width 50 height 15
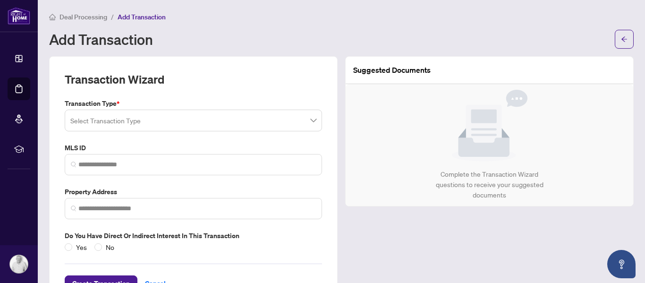
click at [205, 112] on input "search" at bounding box center [189, 121] width 238 height 21
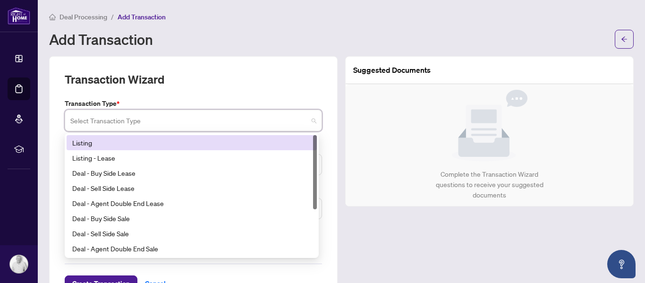
click at [109, 146] on div "Listing" at bounding box center [191, 142] width 239 height 10
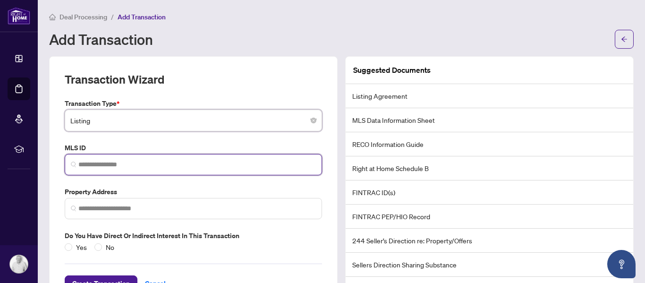
click at [114, 164] on input "search" at bounding box center [197, 165] width 238 height 10
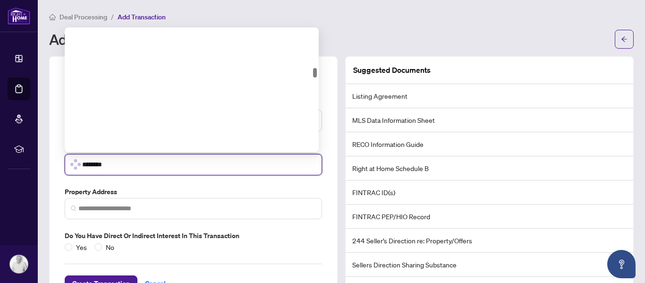
type input "*********"
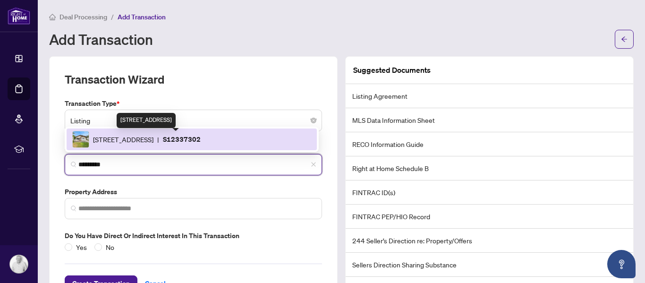
click at [135, 140] on span "[STREET_ADDRESS]" at bounding box center [123, 139] width 60 height 10
type input "**********"
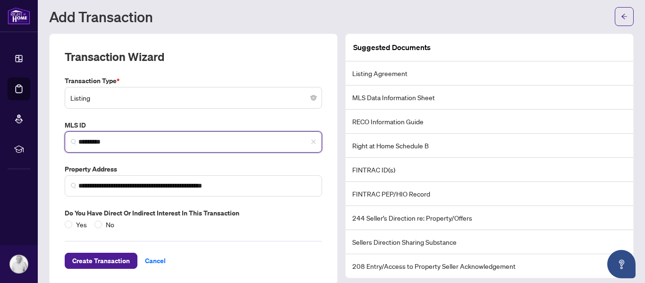
scroll to position [35, 0]
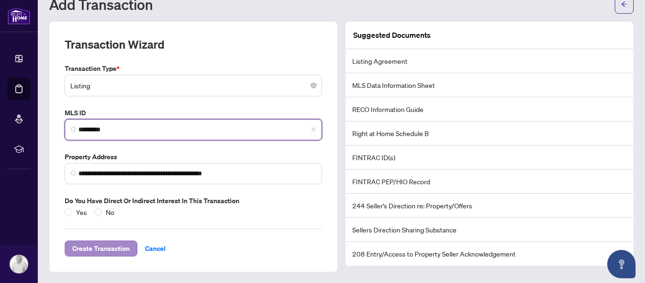
type input "*********"
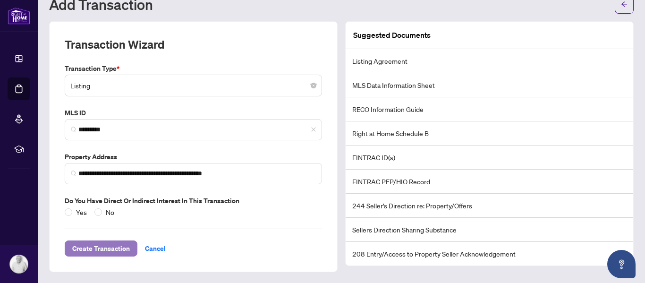
click at [98, 244] on span "Create Transaction" at bounding box center [101, 248] width 58 height 15
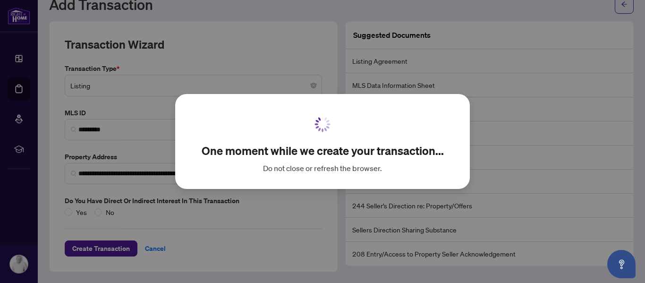
scroll to position [22, 0]
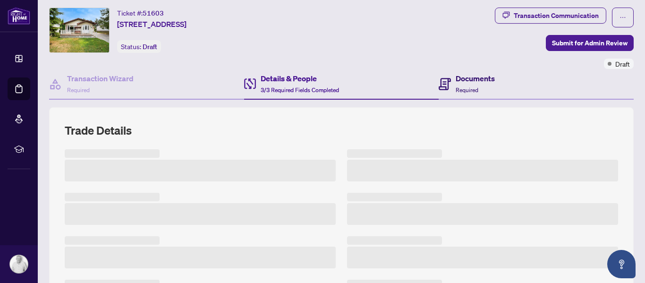
drag, startPoint x: 453, startPoint y: 87, endPoint x: 470, endPoint y: 86, distance: 16.6
click at [456, 88] on span "Required" at bounding box center [467, 89] width 23 height 7
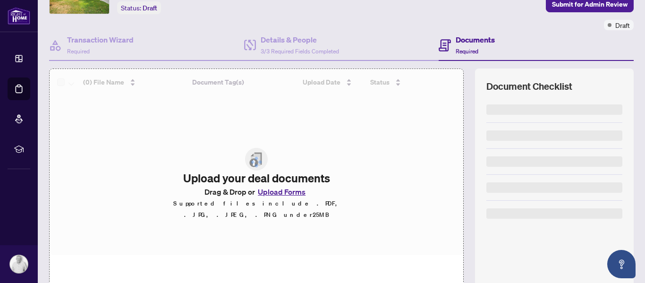
scroll to position [112, 0]
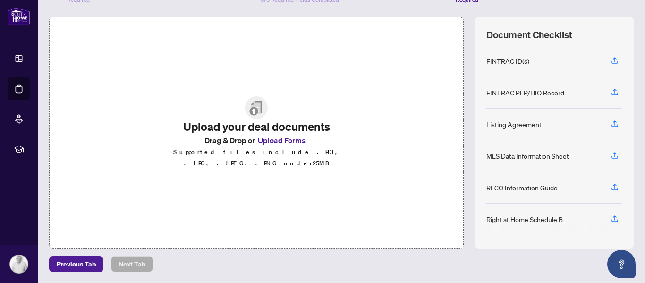
click at [282, 142] on button "Upload Forms" at bounding box center [281, 140] width 53 height 12
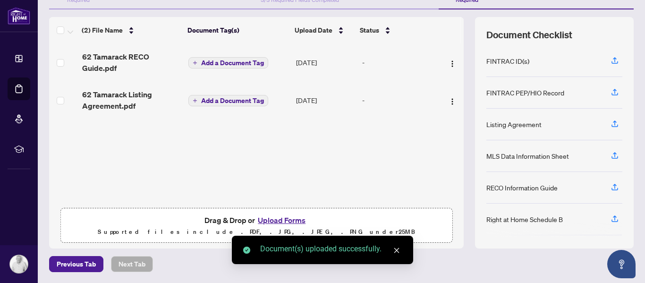
click at [231, 61] on span "Add a Document Tag" at bounding box center [232, 63] width 63 height 7
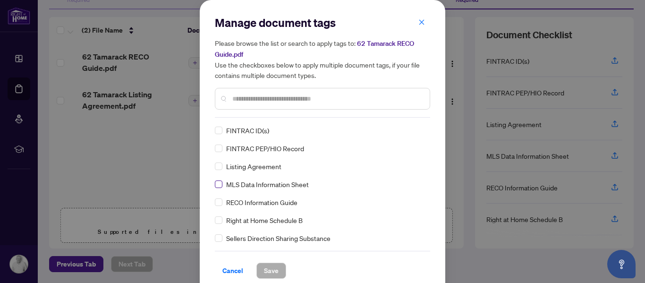
click at [215, 197] on label at bounding box center [219, 202] width 8 height 10
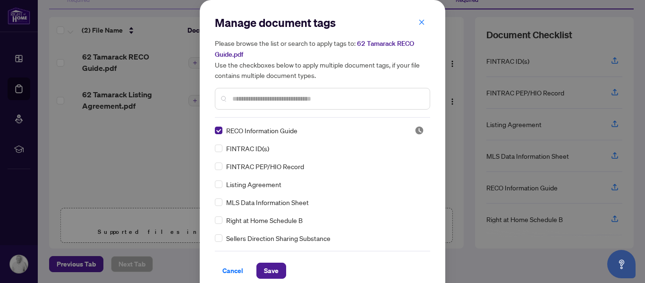
drag, startPoint x: 265, startPoint y: 267, endPoint x: 266, endPoint y: 257, distance: 11.0
click at [265, 267] on span "Save" at bounding box center [271, 270] width 15 height 15
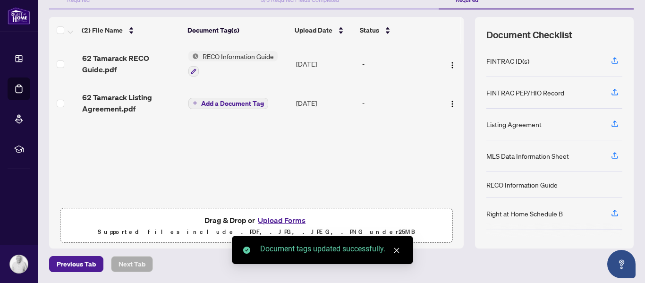
click at [216, 101] on span "Add a Document Tag" at bounding box center [232, 103] width 63 height 7
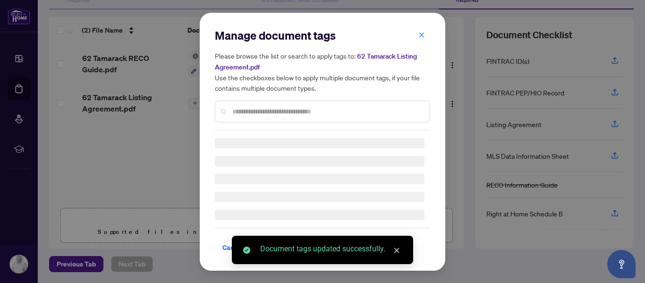
click at [255, 107] on div at bounding box center [322, 112] width 215 height 22
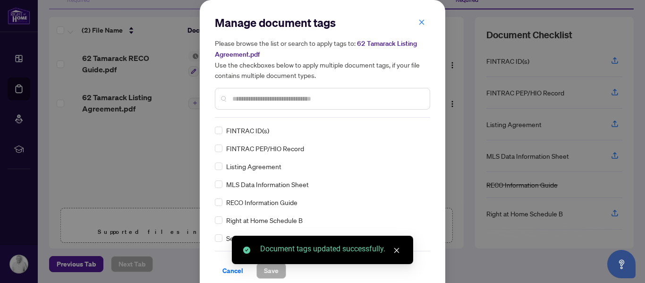
click at [257, 96] on input "text" at bounding box center [327, 99] width 190 height 10
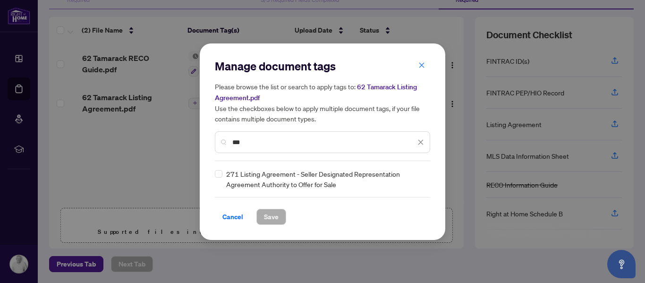
type input "***"
click at [270, 211] on span "Save" at bounding box center [271, 216] width 15 height 15
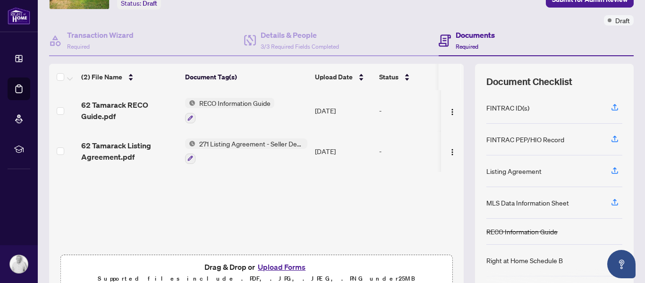
scroll to position [0, 0]
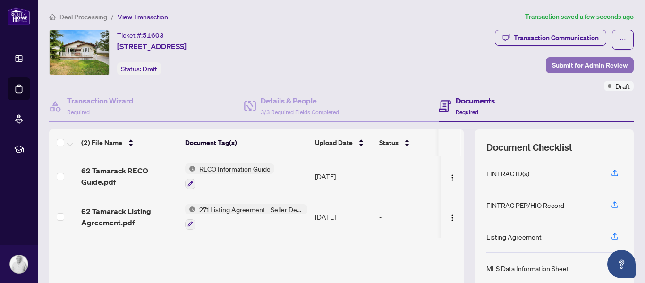
click at [565, 67] on span "Submit for Admin Review" at bounding box center [590, 65] width 76 height 15
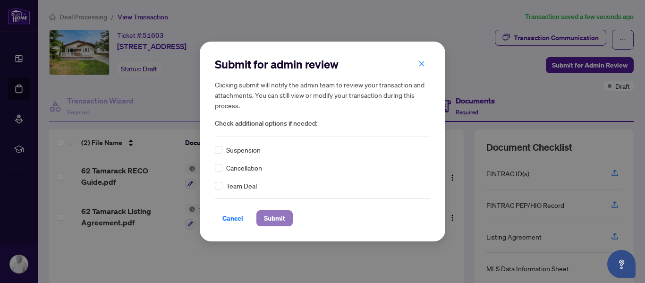
click at [276, 214] on span "Submit" at bounding box center [274, 218] width 21 height 15
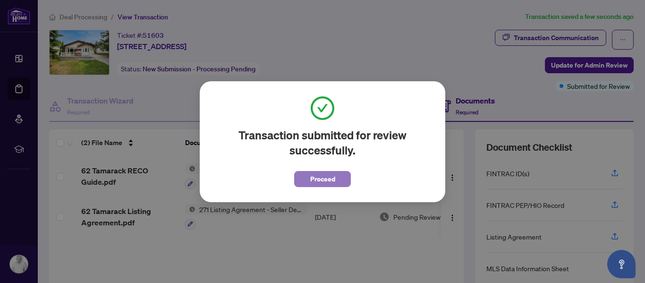
click at [338, 172] on button "Proceed" at bounding box center [322, 179] width 57 height 16
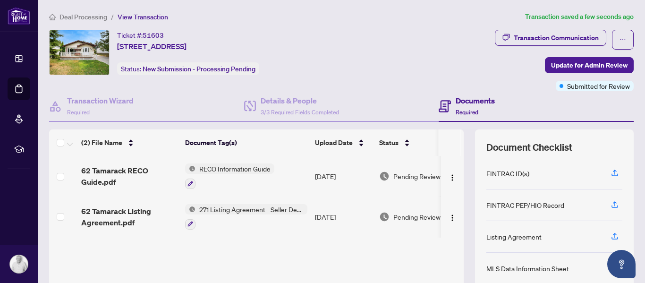
click at [93, 16] on span "Deal Processing" at bounding box center [84, 17] width 48 height 9
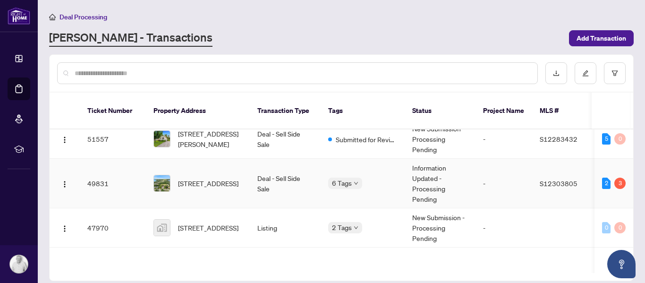
scroll to position [189, 0]
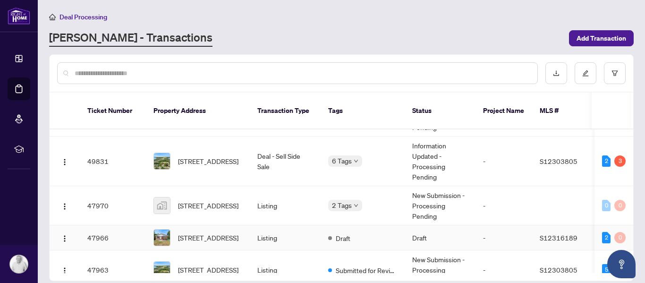
click at [230, 232] on span "[STREET_ADDRESS]" at bounding box center [208, 237] width 60 height 10
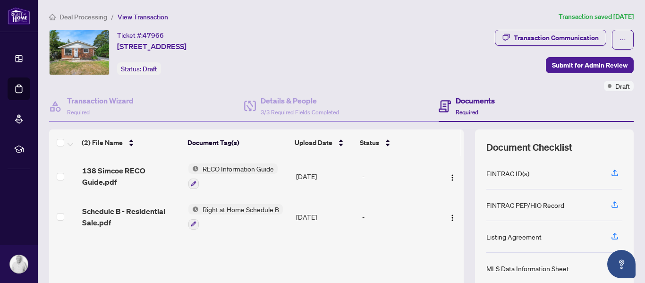
scroll to position [47, 0]
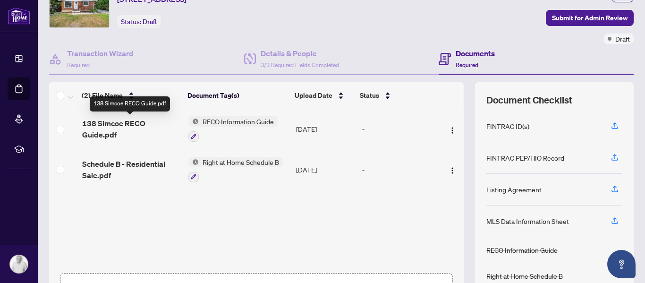
click at [125, 123] on span "138 Simcoe RECO Guide.pdf" at bounding box center [131, 129] width 99 height 23
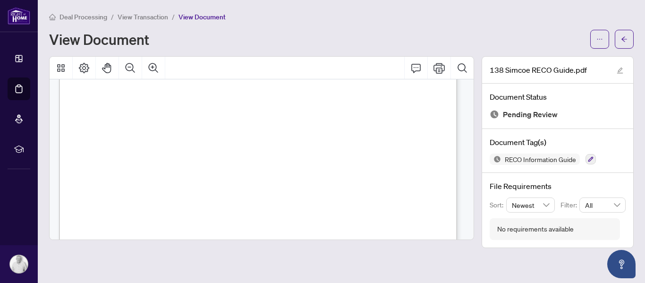
scroll to position [142, 0]
click at [145, 17] on span "View Transaction" at bounding box center [143, 17] width 51 height 9
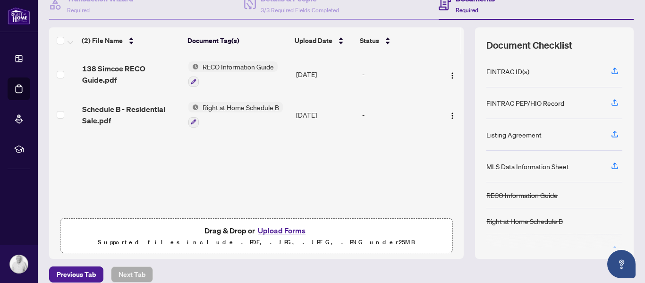
scroll to position [112, 0]
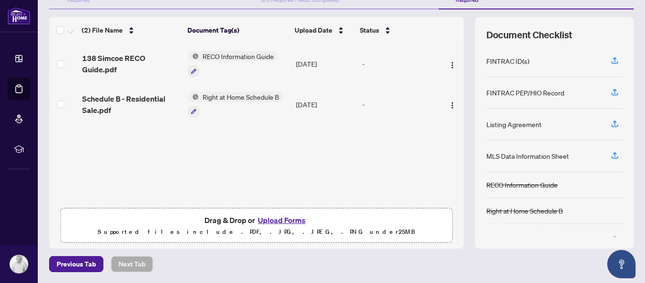
click at [265, 220] on button "Upload Forms" at bounding box center [281, 220] width 53 height 12
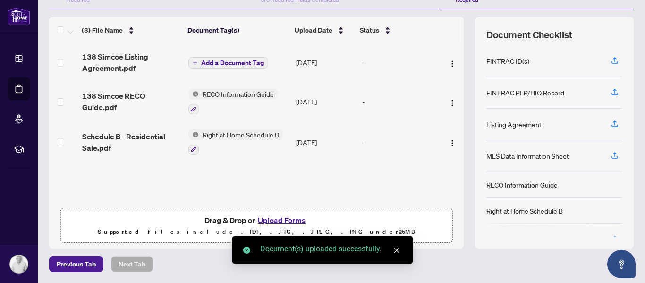
click at [238, 62] on span "Add a Document Tag" at bounding box center [232, 63] width 63 height 7
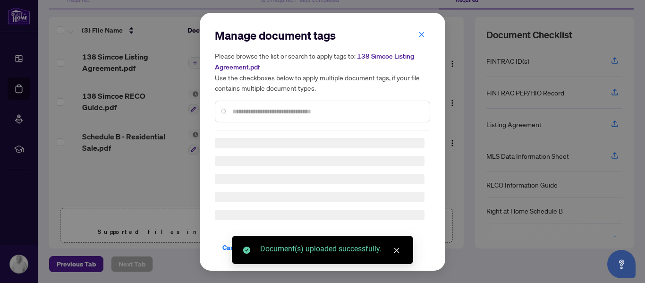
click at [276, 110] on div "Manage document tags Please browse the list or search to apply tags to: 138 Sim…" at bounding box center [322, 79] width 215 height 103
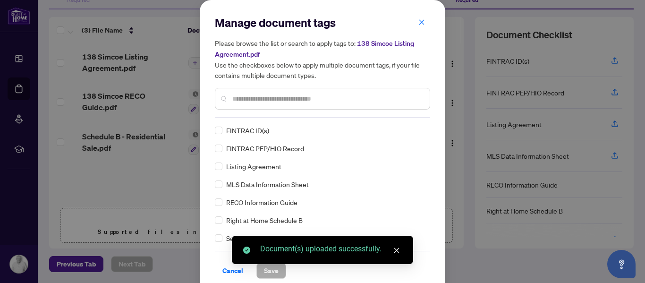
click at [279, 98] on input "text" at bounding box center [327, 99] width 190 height 10
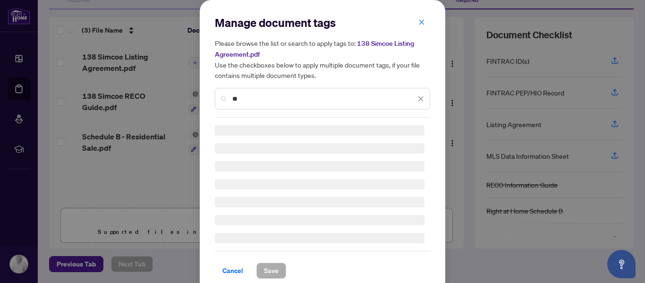
type input "*"
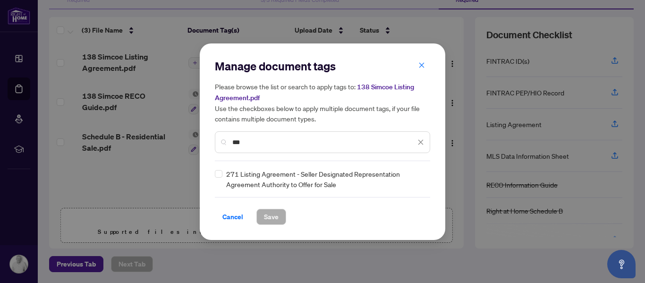
type input "***"
click at [222, 173] on div "271 Listing Agreement - Seller Designated Representation Agreement Authority to…" at bounding box center [320, 179] width 210 height 21
click at [278, 217] on span "Save" at bounding box center [271, 216] width 15 height 15
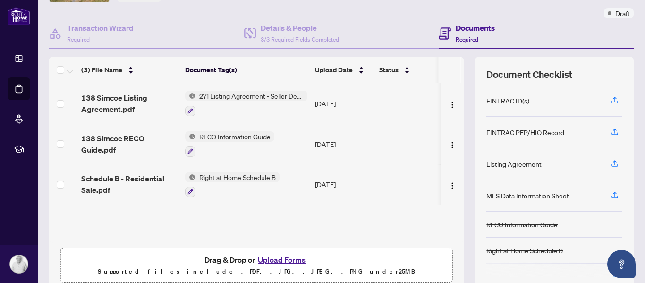
scroll to position [0, 0]
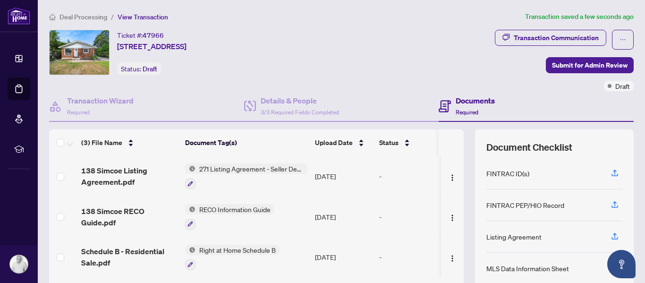
click at [93, 20] on span "Deal Processing" at bounding box center [84, 17] width 48 height 9
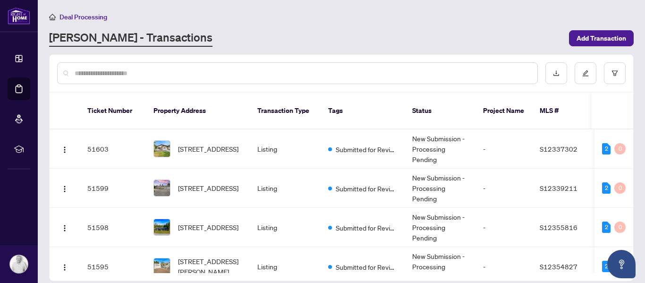
click at [337, 77] on input "text" at bounding box center [302, 73] width 455 height 10
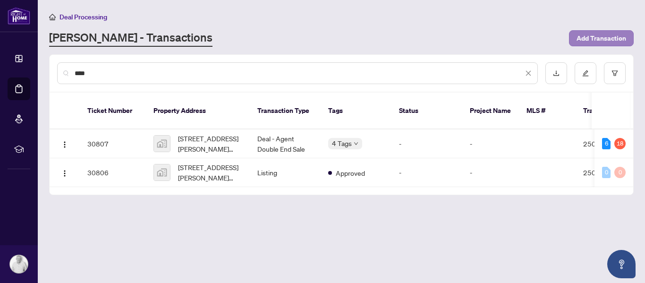
type input "****"
click at [585, 37] on span "Add Transaction" at bounding box center [602, 38] width 50 height 15
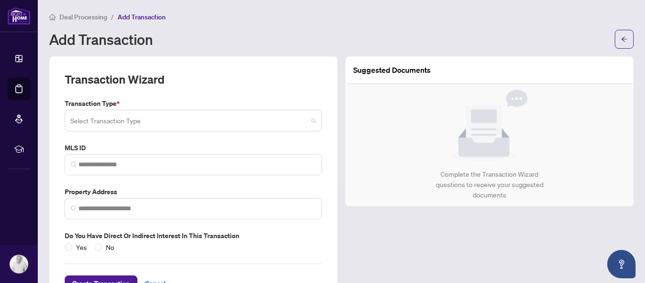
click at [129, 120] on input "search" at bounding box center [189, 121] width 238 height 21
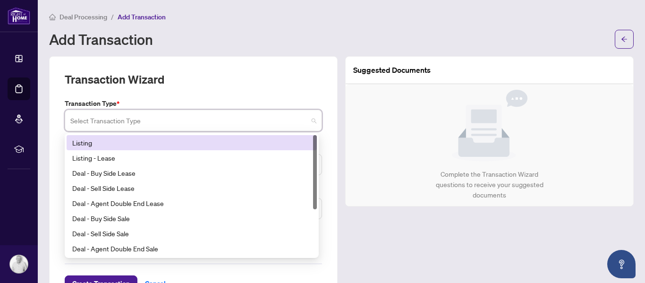
click at [128, 137] on div "Listing" at bounding box center [191, 142] width 239 height 10
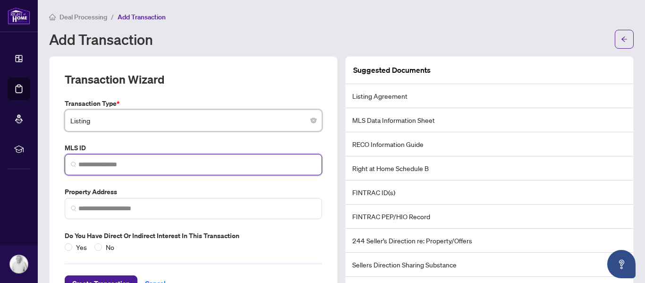
click at [101, 164] on input "search" at bounding box center [197, 165] width 238 height 10
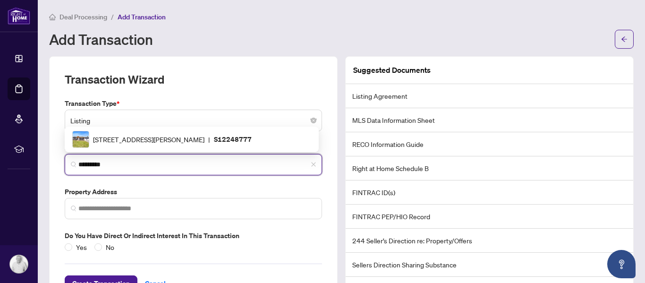
type input "*********"
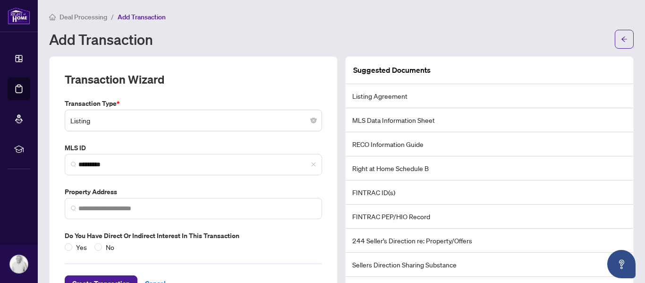
click at [212, 196] on label "Property Address" at bounding box center [193, 192] width 257 height 10
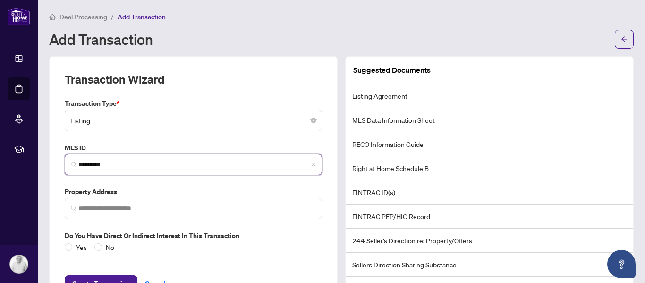
click at [127, 168] on input "*********" at bounding box center [197, 165] width 238 height 10
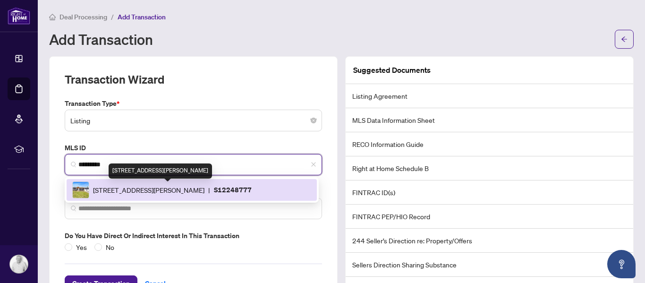
click at [128, 185] on span "[STREET_ADDRESS][PERSON_NAME]" at bounding box center [148, 190] width 111 height 10
type input "**********"
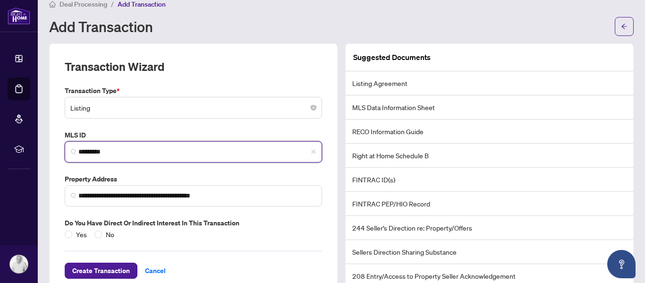
scroll to position [35, 0]
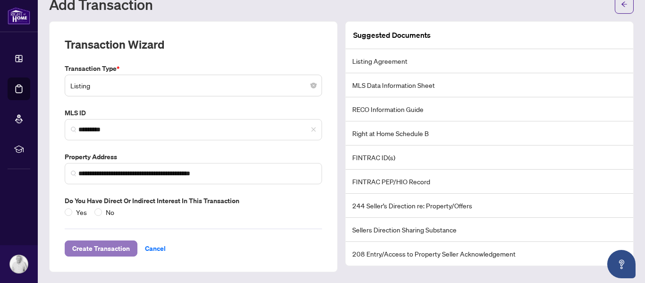
click at [91, 248] on span "Create Transaction" at bounding box center [101, 248] width 58 height 15
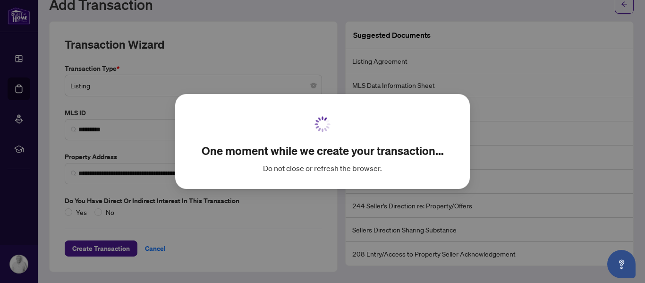
scroll to position [22, 0]
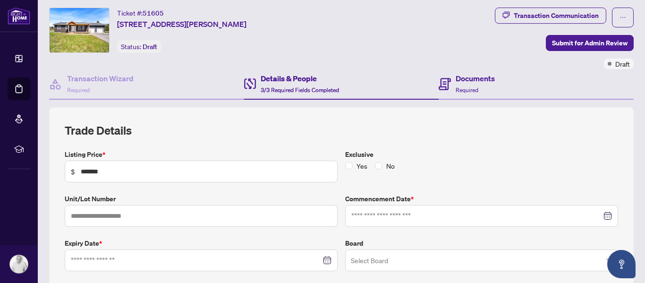
type input "**********"
click at [465, 88] on span "Required" at bounding box center [467, 89] width 23 height 7
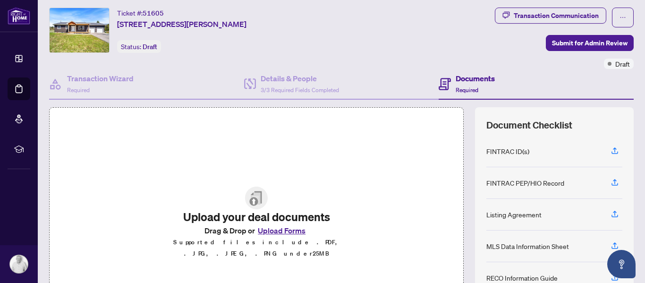
scroll to position [112, 0]
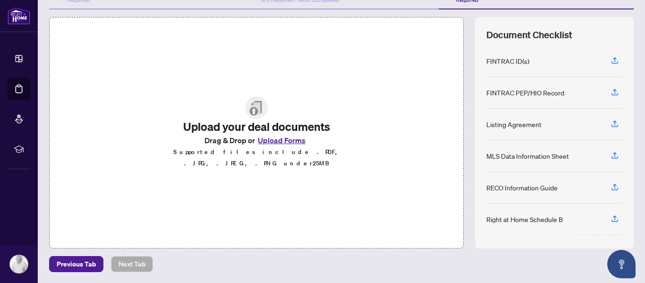
click at [286, 146] on button "Upload Forms" at bounding box center [281, 140] width 53 height 12
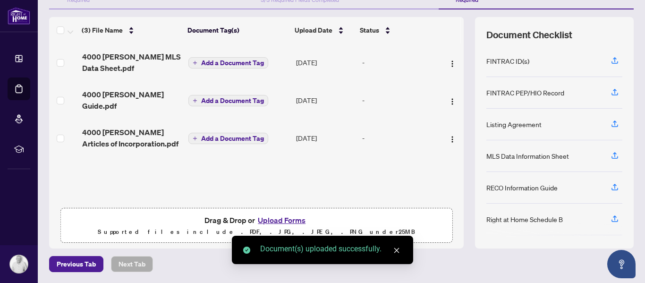
click at [222, 66] on span "Add a Document Tag" at bounding box center [232, 63] width 63 height 7
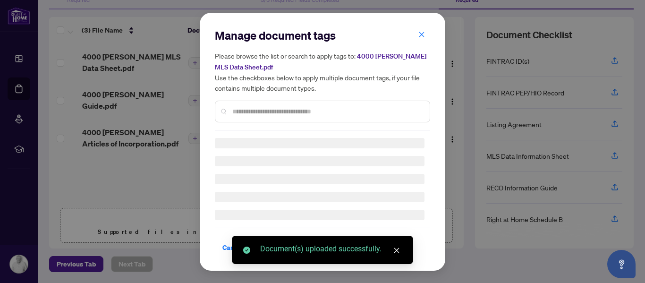
click at [259, 109] on div "Manage document tags Please browse the list or search to apply tags to: 4000 [P…" at bounding box center [322, 79] width 215 height 103
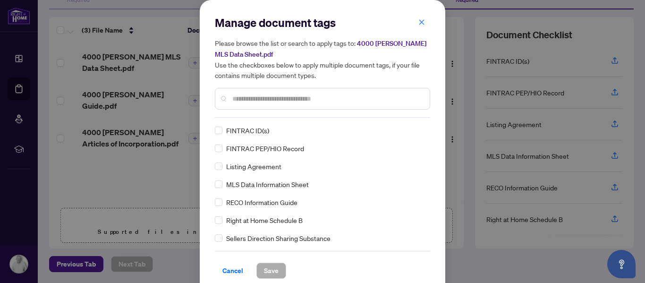
click at [257, 100] on input "text" at bounding box center [327, 99] width 190 height 10
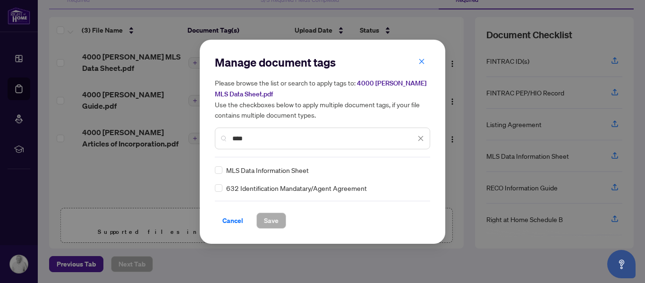
type input "****"
click at [267, 217] on span "Save" at bounding box center [271, 220] width 15 height 15
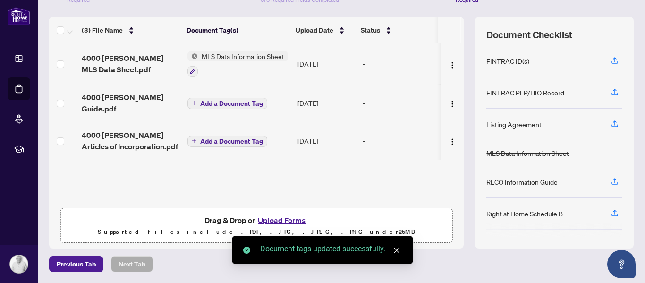
click at [210, 100] on span "Add a Document Tag" at bounding box center [231, 103] width 63 height 7
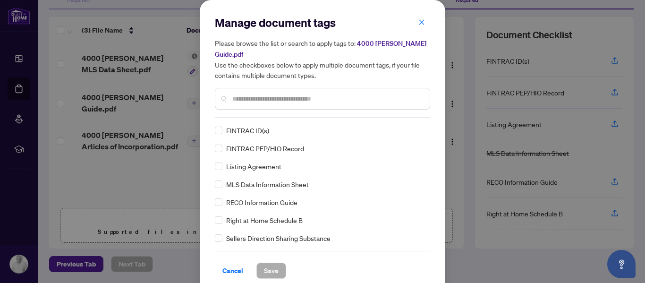
click at [208, 202] on div "Manage document tags Please browse the list or search to apply tags to: 4000 [P…" at bounding box center [323, 147] width 246 height 294
click at [266, 266] on span "Save" at bounding box center [271, 270] width 15 height 15
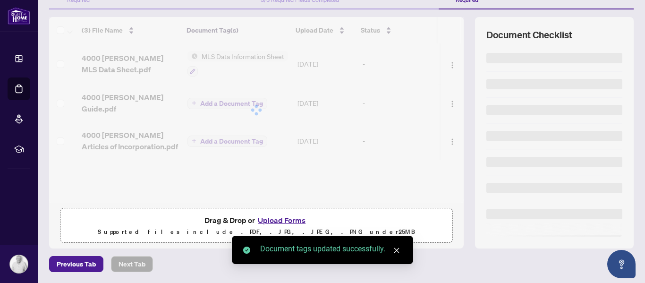
click at [192, 131] on div at bounding box center [256, 110] width 415 height 186
click at [203, 136] on div at bounding box center [256, 110] width 415 height 186
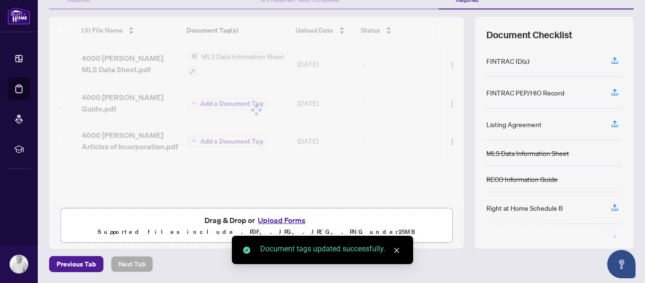
click at [205, 133] on td "Add a Document Tag" at bounding box center [239, 141] width 110 height 38
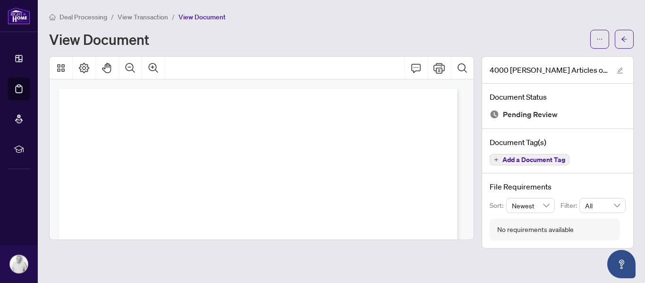
click at [508, 157] on span "Add a Document Tag" at bounding box center [534, 159] width 63 height 7
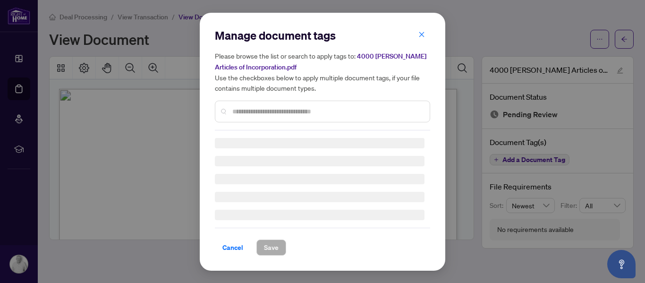
click at [277, 119] on div at bounding box center [322, 112] width 215 height 22
click at [278, 110] on div "Manage document tags Please browse the list or search to apply tags to: 4000 [P…" at bounding box center [322, 79] width 215 height 103
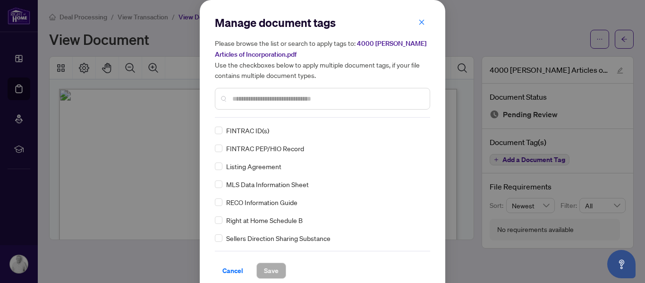
click at [247, 97] on input "text" at bounding box center [327, 99] width 190 height 10
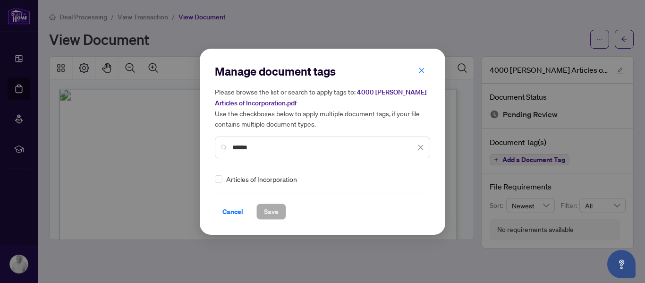
type input "******"
click at [273, 210] on span "Save" at bounding box center [271, 211] width 15 height 15
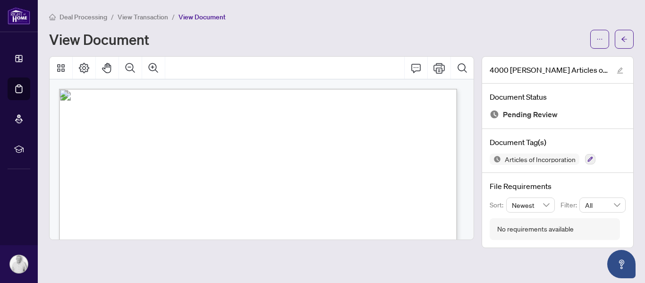
click at [157, 13] on span "View Transaction" at bounding box center [143, 17] width 51 height 9
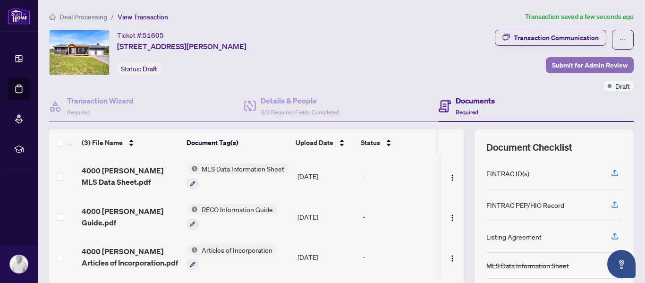
click at [591, 65] on span "Submit for Admin Review" at bounding box center [590, 65] width 76 height 15
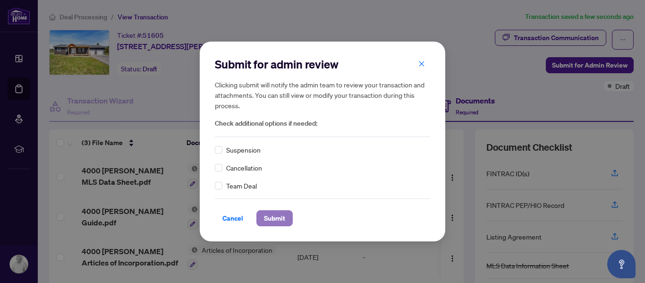
click at [278, 215] on span "Submit" at bounding box center [274, 218] width 21 height 15
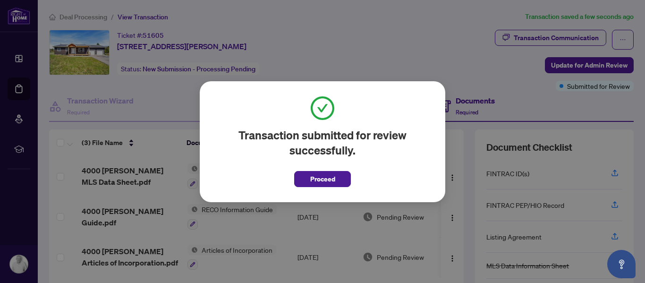
drag, startPoint x: 324, startPoint y: 171, endPoint x: 333, endPoint y: 176, distance: 9.7
click at [325, 172] on span "Proceed" at bounding box center [322, 178] width 25 height 15
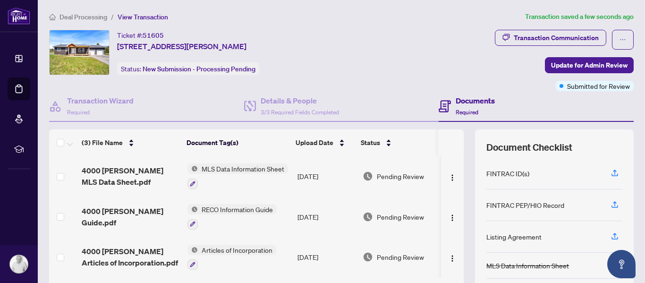
click at [338, 182] on td "[DATE]" at bounding box center [326, 176] width 65 height 41
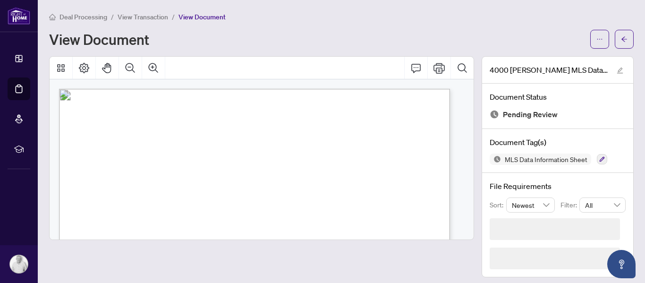
click at [148, 15] on span "View Transaction" at bounding box center [143, 17] width 51 height 9
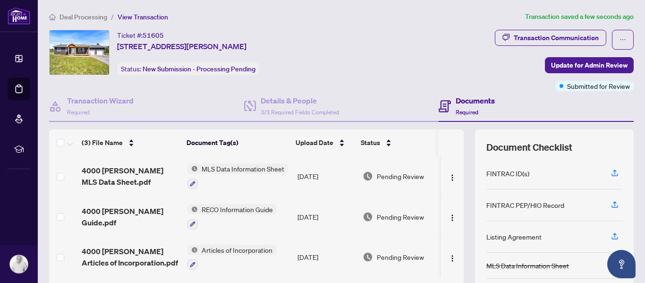
click at [91, 17] on span "Deal Processing" at bounding box center [84, 17] width 48 height 9
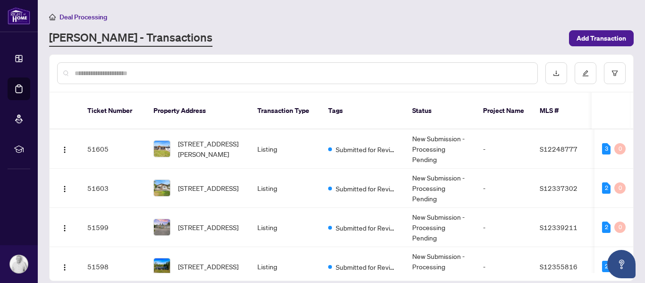
click at [465, 26] on div "Deal Processing [PERSON_NAME] - Transactions Add Transaction" at bounding box center [341, 28] width 585 height 35
drag, startPoint x: 443, startPoint y: 12, endPoint x: 471, endPoint y: 28, distance: 32.0
click at [445, 15] on div "Deal Processing" at bounding box center [341, 16] width 585 height 11
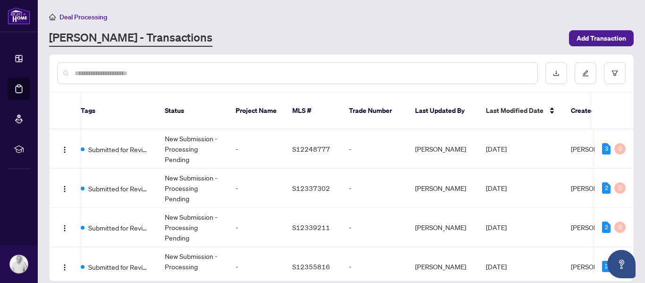
scroll to position [0, 165]
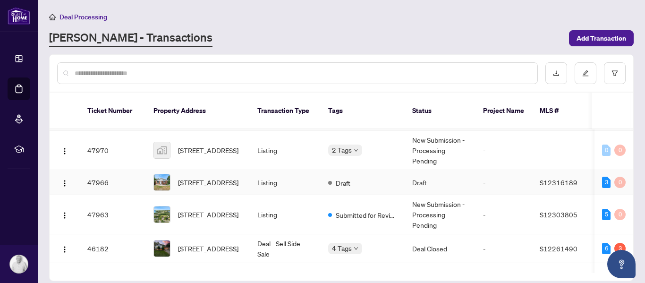
click at [146, 177] on td "[STREET_ADDRESS]" at bounding box center [198, 182] width 104 height 25
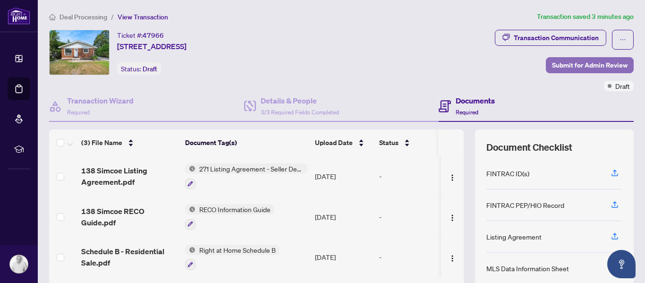
click at [591, 69] on span "Submit for Admin Review" at bounding box center [590, 65] width 76 height 15
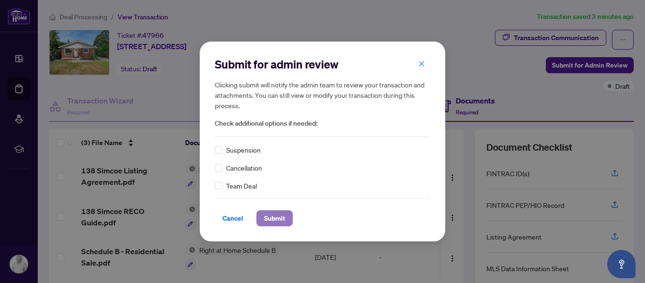
click at [273, 213] on span "Submit" at bounding box center [274, 218] width 21 height 15
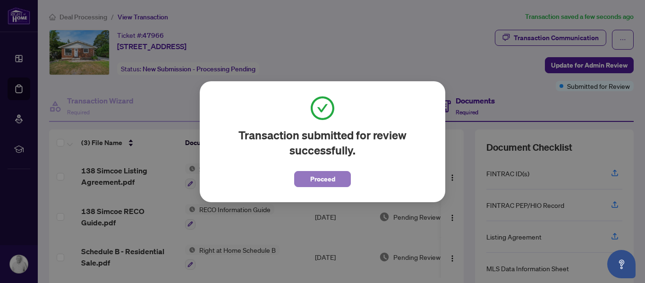
click at [341, 179] on button "Proceed" at bounding box center [322, 179] width 57 height 16
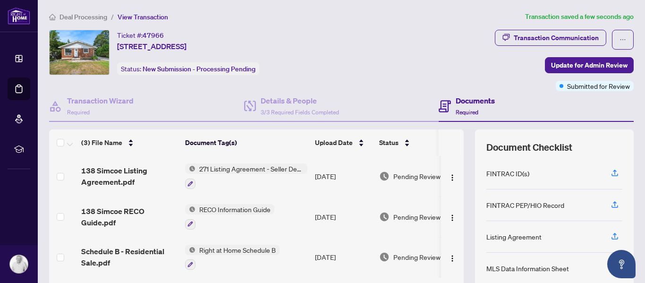
click at [68, 18] on span "Deal Processing" at bounding box center [84, 17] width 48 height 9
